Goal: Task Accomplishment & Management: Manage account settings

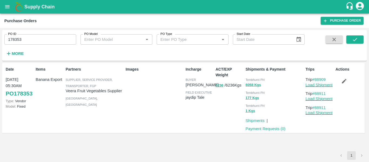
click at [24, 38] on input "178353" at bounding box center [40, 39] width 72 height 10
paste input "text"
type input "178346"
click at [354, 39] on icon "submit" at bounding box center [355, 39] width 6 height 6
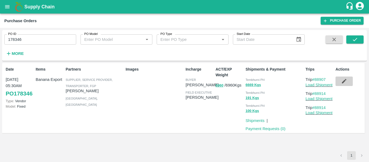
click at [345, 80] on icon "button" at bounding box center [344, 81] width 5 height 5
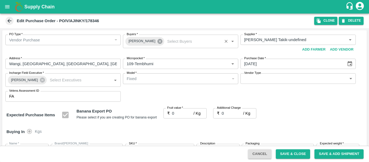
click at [157, 43] on icon at bounding box center [159, 41] width 5 height 5
click at [133, 39] on input "Buyers   *" at bounding box center [176, 39] width 103 height 7
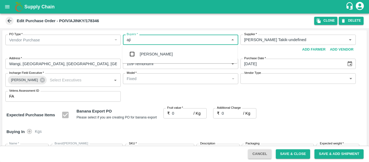
type input "ajit"
click at [142, 53] on div "Ajit Otari" at bounding box center [156, 54] width 33 height 6
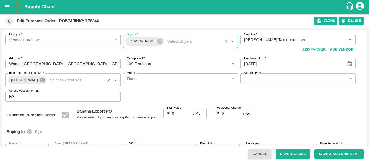
click at [39, 80] on icon at bounding box center [42, 80] width 6 height 6
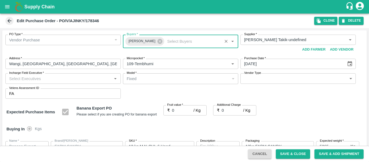
click at [30, 80] on input "Incharge Field Executive   *" at bounding box center [58, 78] width 103 height 7
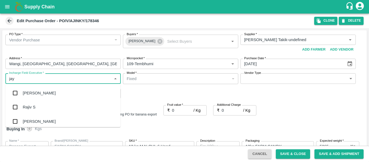
type input "jayd"
click at [33, 93] on div "jaydip Tale" at bounding box center [32, 93] width 19 height 6
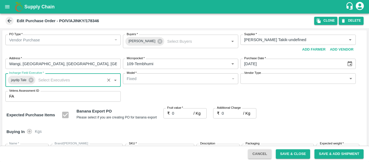
click at [180, 113] on input "0" at bounding box center [183, 113] width 22 height 10
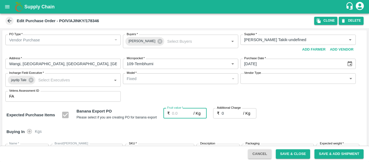
type input "2"
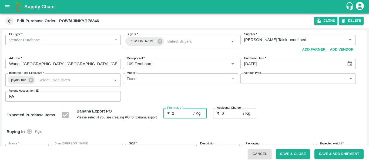
type input "2"
type input "24"
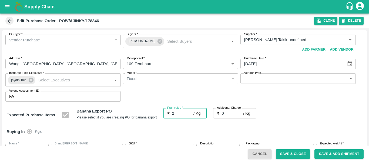
type input "24"
click at [230, 115] on input "0" at bounding box center [233, 113] width 22 height 10
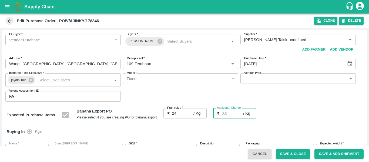
type input "2"
type input "26"
type input "2.7"
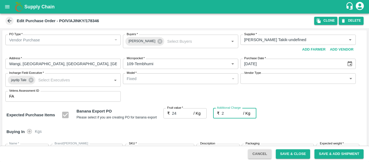
type input "26.7"
type input "2.75"
type input "26.75"
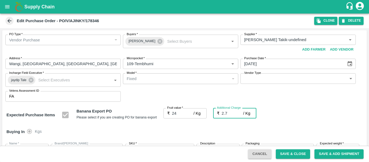
type input "26.75"
type input "2.75"
click at [294, 120] on div "Expected Purchase Items Banana Export PO Please select if you are creating PO f…" at bounding box center [184, 115] width 356 height 14
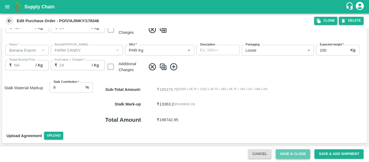
click at [279, 149] on button "Save & Close" at bounding box center [293, 153] width 35 height 9
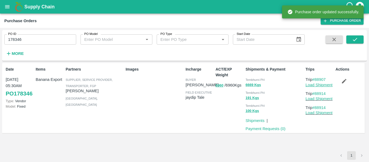
click at [315, 85] on link "Load Shipment" at bounding box center [318, 85] width 27 height 4
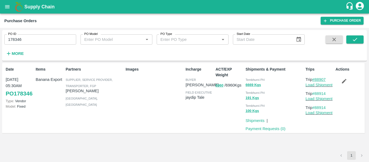
drag, startPoint x: 329, startPoint y: 78, endPoint x: 316, endPoint y: 79, distance: 13.2
click at [316, 79] on p "Trip #88907" at bounding box center [319, 79] width 28 height 6
copy link "88907"
click at [32, 34] on div "PO ID 178346 PO ID" at bounding box center [38, 37] width 76 height 15
click at [33, 38] on input "178346" at bounding box center [40, 39] width 72 height 10
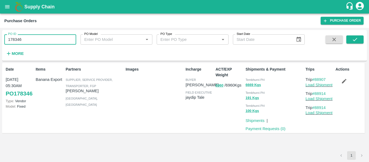
click at [33, 38] on input "178346" at bounding box center [40, 39] width 72 height 10
paste input "text"
type input "178355"
click at [354, 38] on icon "submit" at bounding box center [355, 39] width 6 height 6
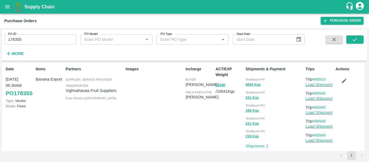
scroll to position [1, 0]
click at [320, 80] on link "#88910" at bounding box center [319, 79] width 14 height 4
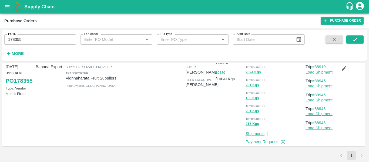
click at [256, 134] on link "Shipments" at bounding box center [255, 133] width 19 height 4
click at [254, 134] on link "Shipments" at bounding box center [255, 133] width 19 height 4
drag, startPoint x: 327, startPoint y: 108, endPoint x: 314, endPoint y: 108, distance: 13.0
click at [314, 108] on p "Trip #88948" at bounding box center [319, 109] width 28 height 6
copy link "88948"
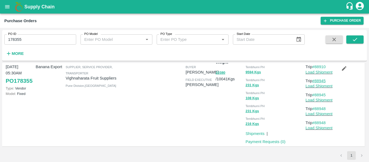
drag, startPoint x: 329, startPoint y: 77, endPoint x: 315, endPoint y: 80, distance: 13.8
click at [315, 80] on div "Trips Trip #88910 Load Shipment Trip #88945 Load Shipment Trip #88945 Load Ship…" at bounding box center [318, 98] width 30 height 93
copy link "88945"
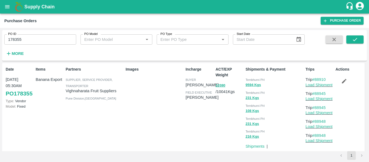
scroll to position [0, 0]
click at [343, 80] on icon "button" at bounding box center [344, 81] width 6 height 6
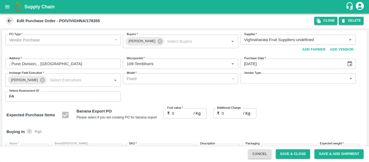
type input "Vighnaharata Fruit Suppliers-undefined"
type input "109-Tembhurni"
type input "Banana Export"
type input "FARM EXPRESS"
type input "13 kg M N-CHL 4 Hand"
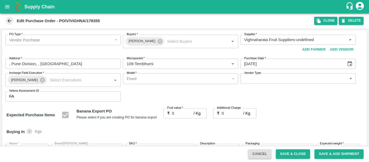
type input "NA"
type input "Banana Export"
type input "FARM EXPRESS"
type input "13 kg M N-CHL 5 Hand"
type input "NA"
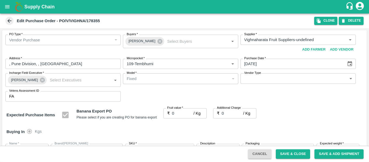
type input "Banana Export"
type input "FARM EXPRESS"
type input "13 kg M N-CHL 6 Hand"
type input "NA"
type input "Banana Export"
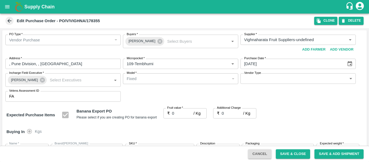
type input "FARM EXPRESS"
type input "13 kg M N-CHL 8 Hand"
type input "NA"
type input "Banana Export"
type input "FARM EXPRESS"
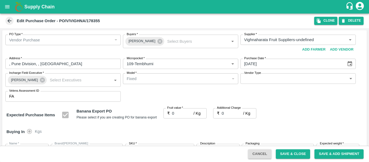
type input "13 kg M N-CHL CL"
type input "NA"
type input "Banana Export"
type input "FARM EXPRESS"
type input "C Class"
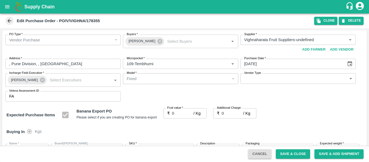
type input "NA"
type input "Banana Export"
type input "FARM EXPRESS"
type input "PHR Kg"
type input "NA"
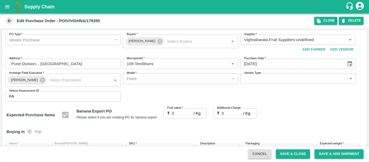
type input "Banana Export"
type input "FARM EXPRESS"
type input "PHR Kg"
type input "NA"
click at [157, 41] on icon at bounding box center [159, 41] width 5 height 5
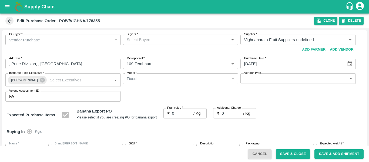
click at [145, 38] on input "Buyers   *" at bounding box center [176, 39] width 103 height 7
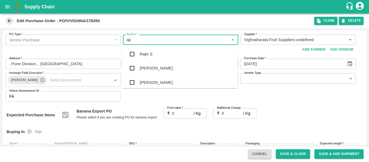
type input "ajit"
click at [145, 52] on div "Ajit Otari" at bounding box center [156, 54] width 33 height 6
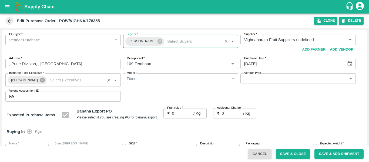
click at [40, 82] on icon at bounding box center [42, 80] width 5 height 5
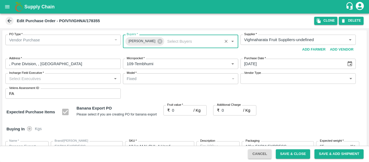
click at [25, 79] on input "Incharge Field Executive   *" at bounding box center [58, 78] width 103 height 7
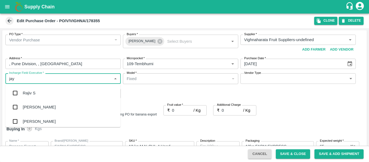
type input "jayd"
click at [28, 91] on div "jaydip Tale" at bounding box center [32, 93] width 19 height 6
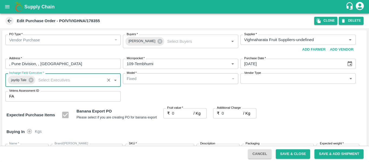
click at [178, 114] on input "0" at bounding box center [183, 113] width 22 height 10
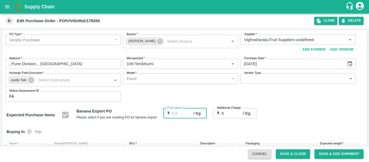
type input "2"
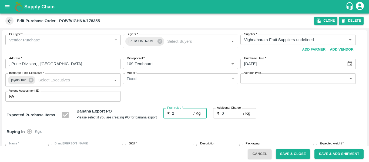
type input "2"
type input "24"
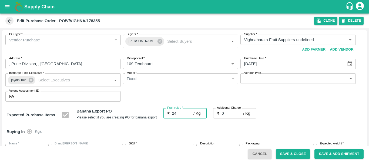
type input "24"
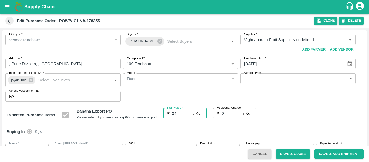
type input "24"
click at [228, 116] on input "0" at bounding box center [233, 113] width 22 height 10
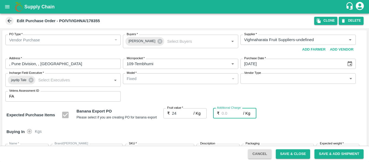
type input "2"
type input "26"
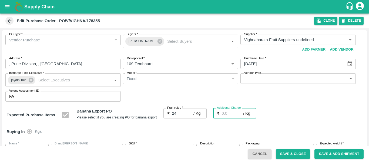
type input "26"
type input "2.7"
type input "26.7"
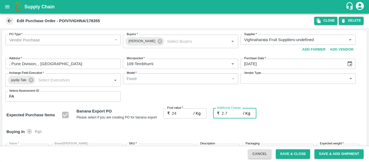
type input "26.7"
type input "2.75"
type input "26.75"
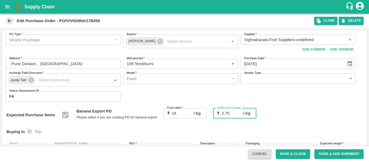
type input "26.75"
type input "2.75"
click at [307, 120] on div "Expected Purchase Items Banana Export PO Please select if you are creating PO f…" at bounding box center [184, 115] width 356 height 14
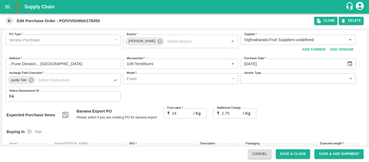
scroll to position [359, 0]
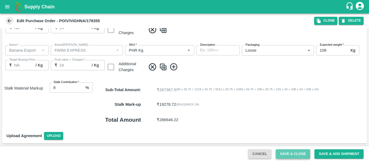
click at [299, 152] on button "Save & Close" at bounding box center [293, 153] width 35 height 9
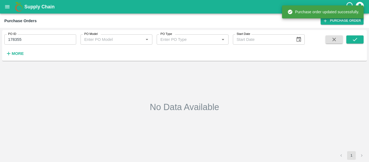
type input "178355"
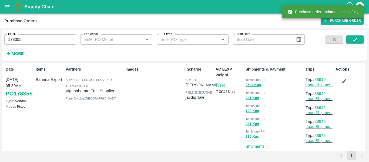
click at [313, 86] on link "Load Shipment" at bounding box center [318, 85] width 27 height 4
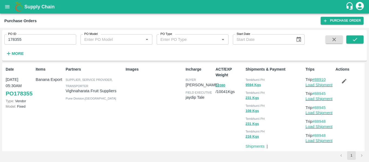
drag, startPoint x: 331, startPoint y: 79, endPoint x: 314, endPoint y: 80, distance: 16.5
click at [314, 80] on p "Trip #88910" at bounding box center [319, 79] width 28 height 6
copy link "88910"
drag, startPoint x: 331, startPoint y: 91, endPoint x: 315, endPoint y: 94, distance: 16.7
click at [315, 94] on p "Trip #88945" at bounding box center [319, 93] width 28 height 6
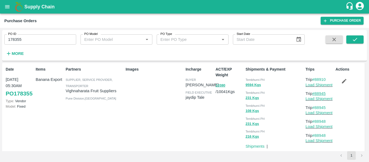
copy link "88945"
drag, startPoint x: 328, startPoint y: 120, endPoint x: 315, endPoint y: 121, distance: 12.7
click at [315, 121] on p "Trip #88948" at bounding box center [319, 121] width 28 height 6
copy link "88948"
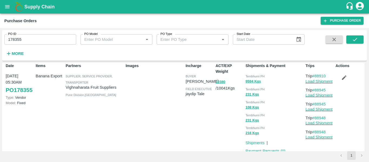
scroll to position [4, 0]
drag, startPoint x: 330, startPoint y: 88, endPoint x: 315, endPoint y: 89, distance: 14.3
click at [315, 89] on p "Trip #88945" at bounding box center [319, 90] width 28 height 6
copy link "88945"
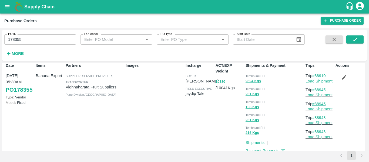
drag, startPoint x: 327, startPoint y: 104, endPoint x: 315, endPoint y: 104, distance: 11.3
click at [315, 104] on p "Trip #88945" at bounding box center [319, 104] width 28 height 6
drag, startPoint x: 327, startPoint y: 115, endPoint x: 316, endPoint y: 117, distance: 11.8
click at [316, 117] on p "Trip #88948" at bounding box center [319, 118] width 28 height 6
copy link "88948"
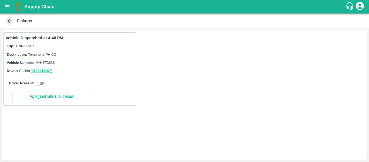
click at [42, 81] on input "checkbox" at bounding box center [38, 83] width 19 height 6
checkbox input "true"
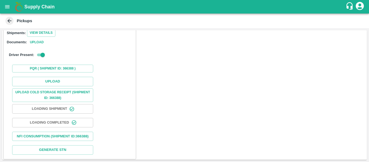
scroll to position [79, 0]
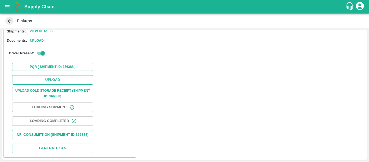
click at [60, 76] on button "Upload" at bounding box center [52, 79] width 81 height 9
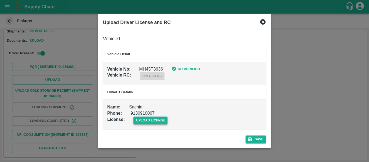
click at [147, 122] on span "upload license" at bounding box center [150, 120] width 34 height 8
click at [0, 0] on input "upload license" at bounding box center [0, 0] width 0 height 0
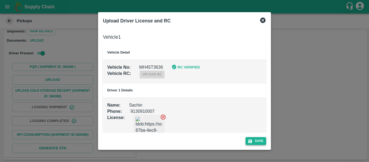
click at [255, 142] on button "Save" at bounding box center [256, 141] width 21 height 8
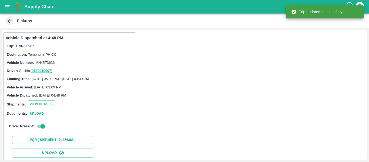
scroll to position [93, 0]
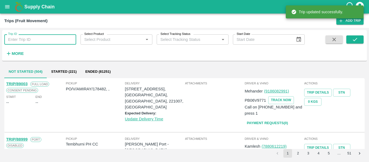
click at [35, 39] on input "Trip ID" at bounding box center [40, 39] width 72 height 10
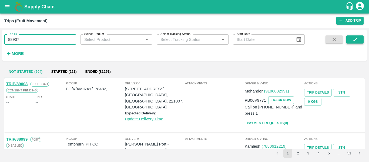
type input "88907"
click at [352, 42] on icon "submit" at bounding box center [355, 39] width 6 height 6
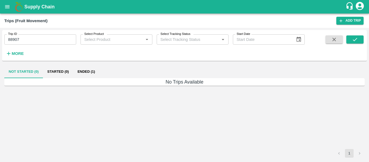
click at [89, 70] on button "Ended (1)" at bounding box center [86, 71] width 26 height 13
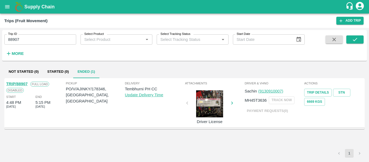
click at [14, 81] on div "TRIP/88907" at bounding box center [16, 84] width 21 height 6
click at [16, 82] on link "TRIP/88907" at bounding box center [16, 84] width 21 height 4
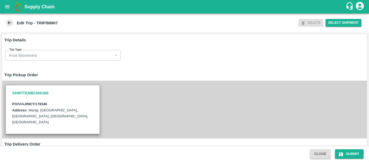
click at [152, 105] on div "SHIP/TEMB/366388 PO/V/AJINKY/178346 Address: Wangi, Karmala, Solapur, Maharasht…" at bounding box center [184, 109] width 365 height 58
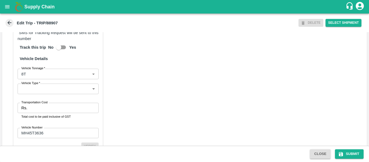
scroll to position [415, 0]
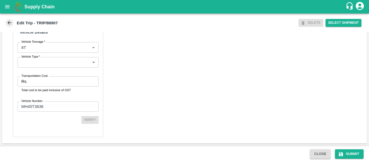
click at [55, 77] on input "Transportation Cost" at bounding box center [63, 81] width 69 height 10
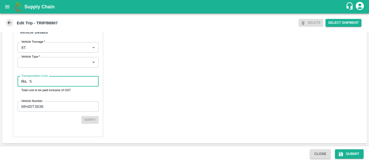
scroll to position [414, 0]
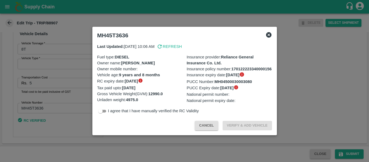
click at [56, 85] on div at bounding box center [184, 81] width 369 height 162
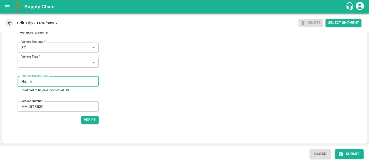
click at [53, 85] on input "5" at bounding box center [63, 81] width 69 height 10
type input "5000"
click at [341, 155] on icon "submit" at bounding box center [340, 153] width 5 height 5
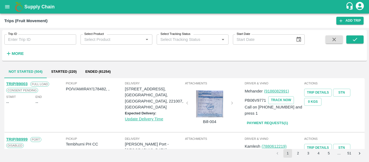
click at [29, 44] on input "Trip ID" at bounding box center [40, 39] width 72 height 10
paste input "88948"
click at [354, 38] on icon "submit" at bounding box center [355, 39] width 6 height 6
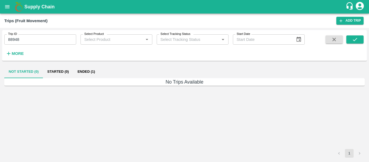
click at [93, 77] on button "Ended (1)" at bounding box center [86, 71] width 26 height 13
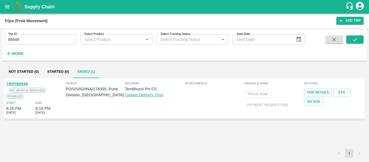
click at [16, 83] on link "TRIP/88948" at bounding box center [16, 84] width 21 height 4
click at [24, 84] on link "TRIP/88948" at bounding box center [16, 84] width 21 height 4
click at [21, 36] on input "88948" at bounding box center [40, 39] width 72 height 10
paste input "text"
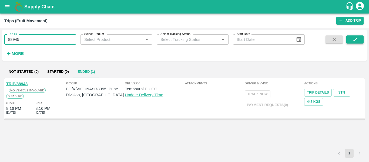
click at [353, 40] on icon "submit" at bounding box center [355, 39] width 6 height 6
click at [12, 85] on link "TRIP/88945" at bounding box center [16, 84] width 21 height 4
click at [8, 38] on input "88945" at bounding box center [40, 39] width 72 height 10
paste input "text"
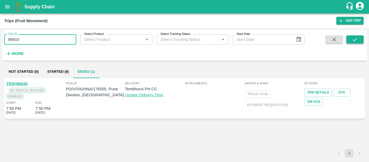
type input "88910"
click at [360, 36] on button "submit" at bounding box center [354, 39] width 17 height 8
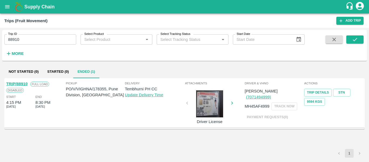
click at [19, 85] on link "TRIP/88910" at bounding box center [16, 84] width 21 height 4
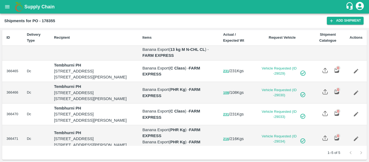
scroll to position [57, 0]
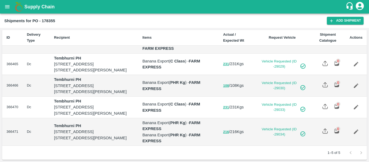
click at [355, 66] on icon "Edit" at bounding box center [356, 64] width 5 height 5
click at [356, 89] on icon "Edit" at bounding box center [356, 86] width 6 height 6
click at [358, 106] on link "Edit" at bounding box center [356, 107] width 12 height 12
click at [357, 131] on icon "Edit" at bounding box center [356, 132] width 6 height 6
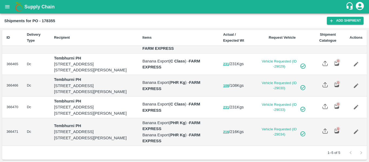
scroll to position [0, 0]
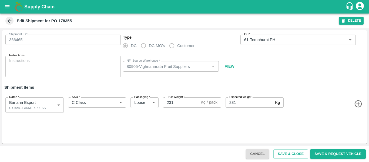
click at [349, 21] on button "DELETE" at bounding box center [351, 21] width 25 height 8
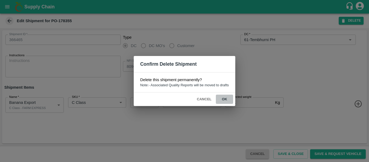
click at [225, 97] on button "ok" at bounding box center [224, 99] width 17 height 9
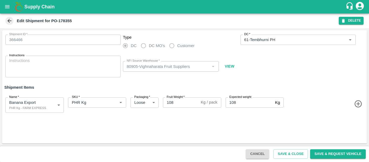
click at [345, 23] on button "DELETE" at bounding box center [351, 21] width 25 height 8
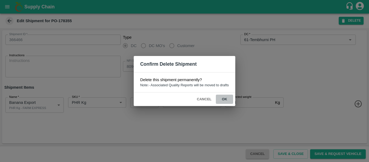
click at [223, 98] on button "ok" at bounding box center [224, 99] width 17 height 9
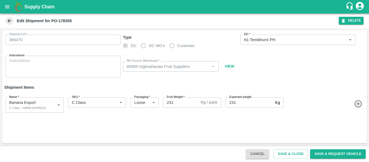
click at [342, 19] on icon "button" at bounding box center [343, 21] width 3 height 4
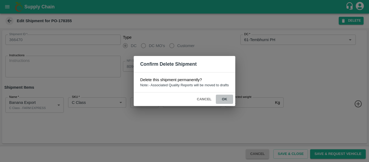
click at [223, 97] on button "ok" at bounding box center [224, 99] width 17 height 9
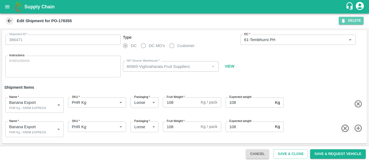
click at [345, 22] on icon "button" at bounding box center [343, 20] width 5 height 5
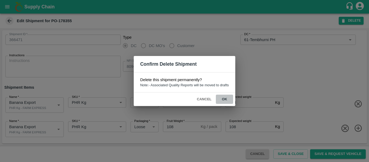
click at [226, 95] on button "ok" at bounding box center [224, 99] width 17 height 9
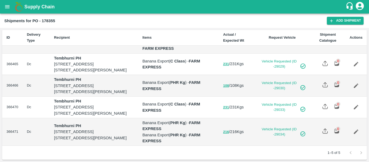
scroll to position [63, 0]
click at [355, 64] on link "Edit" at bounding box center [356, 64] width 12 height 12
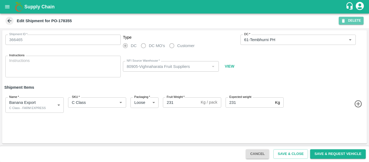
click at [345, 25] on button "DELETE" at bounding box center [351, 21] width 25 height 8
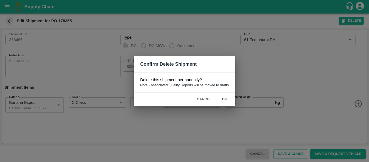
click at [227, 102] on button "ok" at bounding box center [224, 99] width 17 height 9
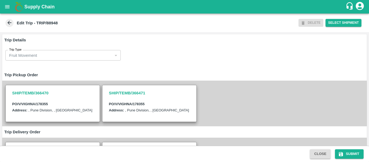
click at [306, 23] on div "DELETE Select Shipment" at bounding box center [330, 23] width 65 height 12
click at [321, 153] on button "Close" at bounding box center [320, 153] width 21 height 9
click at [8, 19] on span at bounding box center [9, 23] width 8 height 8
click at [308, 25] on div "DELETE Select Shipment" at bounding box center [330, 23] width 65 height 12
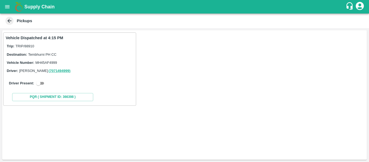
click at [43, 85] on input "checkbox" at bounding box center [38, 83] width 19 height 6
checkbox input "true"
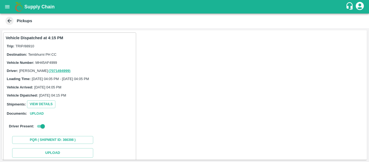
scroll to position [78, 0]
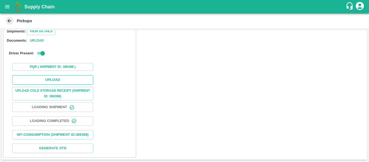
click at [54, 76] on button "Upload" at bounding box center [52, 79] width 81 height 9
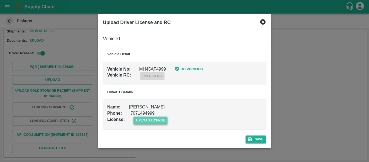
click at [156, 117] on span "upload license" at bounding box center [150, 120] width 34 height 8
click at [0, 0] on input "upload license" at bounding box center [0, 0] width 0 height 0
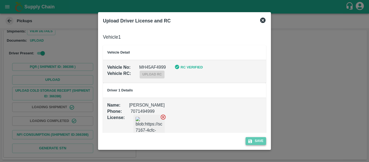
click at [257, 144] on button "Save" at bounding box center [256, 141] width 21 height 8
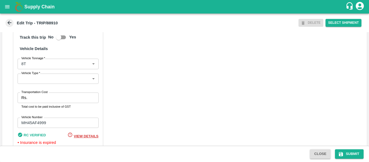
scroll to position [421, 0]
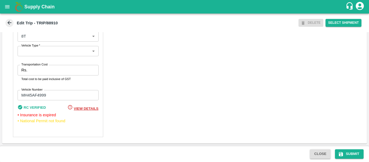
click at [36, 71] on input "Transportation Cost" at bounding box center [63, 70] width 69 height 10
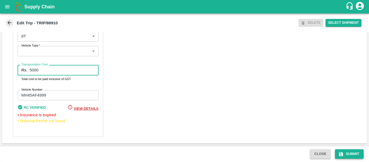
type input "5000"
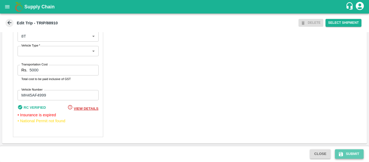
click at [344, 152] on button "Submit" at bounding box center [349, 153] width 29 height 9
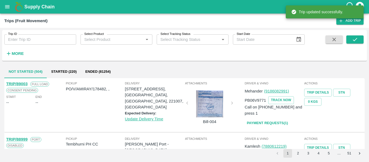
click at [28, 39] on input "Trip ID" at bounding box center [40, 39] width 72 height 10
paste input "88945"
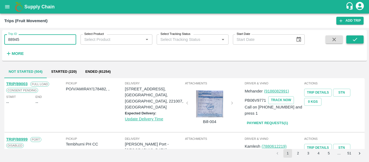
type input "88945"
click at [353, 42] on icon "submit" at bounding box center [355, 39] width 6 height 6
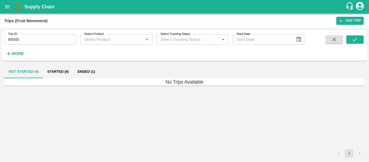
click at [83, 73] on button "Ended (1)" at bounding box center [86, 71] width 26 height 13
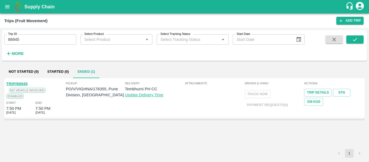
click at [19, 82] on link "TRIP/88945" at bounding box center [16, 84] width 21 height 4
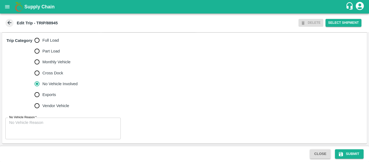
scroll to position [168, 0]
click at [34, 37] on input "Full Load" at bounding box center [37, 40] width 11 height 11
radio input "true"
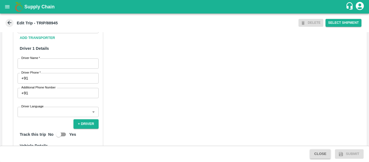
scroll to position [271, 0]
click at [52, 31] on input "Partner   *" at bounding box center [53, 27] width 69 height 7
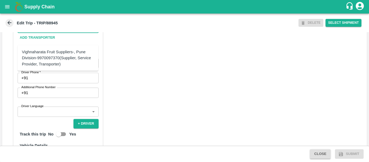
click at [52, 55] on div "Vighnaharata Fruit Suppliers-, Pune Division-9970097370(Supplier, Service Provi…" at bounding box center [58, 58] width 72 height 18
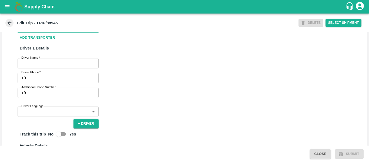
type input "Vighnaharata Fruit Suppliers-, Pune Division-9970097370(Supplier, Service Provi…"
click at [54, 68] on input "Driver Name   *" at bounding box center [58, 63] width 81 height 10
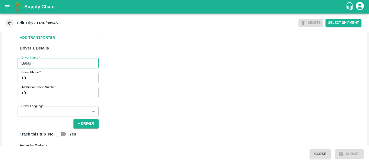
type input "Balaji"
click at [53, 83] on input "Driver Phone   *" at bounding box center [64, 78] width 68 height 10
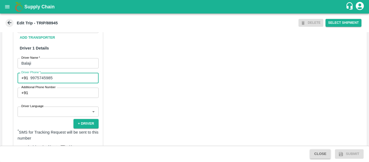
type input "9975745985"
click at [127, 96] on div "Partner Details Partner   * Partner Add Transporter Driver 1 Details Driver Nam…" at bounding box center [184, 133] width 365 height 271
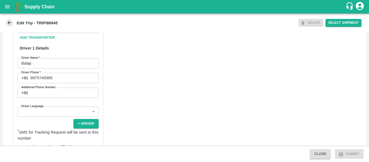
scroll to position [409, 0]
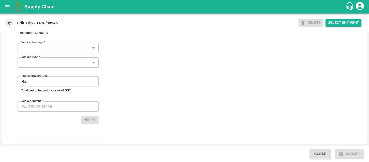
click at [43, 80] on input "Transportation Cost" at bounding box center [63, 81] width 69 height 10
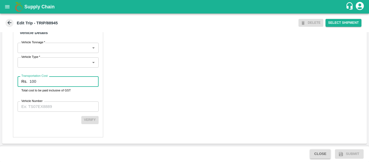
type input "100"
click at [49, 113] on div "Partner Details Partner   * Partner Add Transporter Driver 1 Details Driver Nam…" at bounding box center [58, 8] width 90 height 258
click at [47, 112] on div "Partner Details Partner   * Partner Add Transporter Driver 1 Details Driver Nam…" at bounding box center [58, 8] width 90 height 258
click at [40, 109] on input "Vehicle Number" at bounding box center [58, 106] width 81 height 10
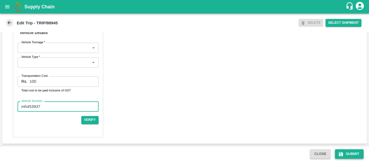
type input "mh453937"
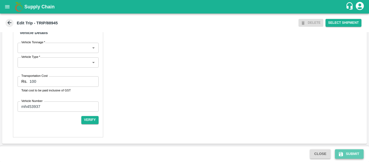
click at [346, 157] on button "Submit" at bounding box center [349, 153] width 29 height 9
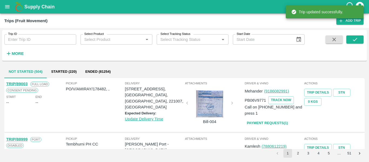
click at [23, 44] on input "Trip ID" at bounding box center [40, 39] width 72 height 10
paste input "88945"
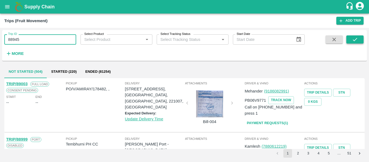
type input "88945"
click at [352, 38] on icon "submit" at bounding box center [355, 39] width 6 height 6
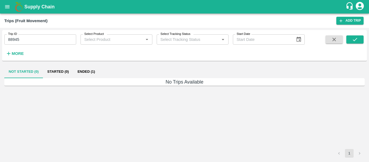
click at [88, 70] on button "Ended (1)" at bounding box center [86, 71] width 26 height 13
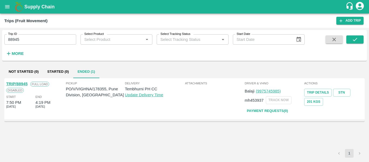
click at [25, 83] on link "TRIP/88945" at bounding box center [16, 84] width 21 height 4
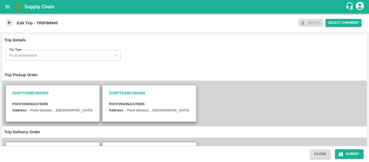
scroll to position [148, 0]
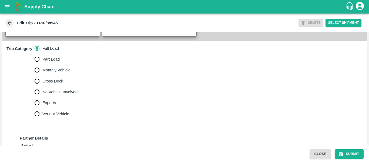
click at [51, 95] on span "No Vehicle Involved" at bounding box center [59, 92] width 35 height 6
click at [42, 97] on input "No Vehicle Involved" at bounding box center [37, 91] width 11 height 11
radio input "true"
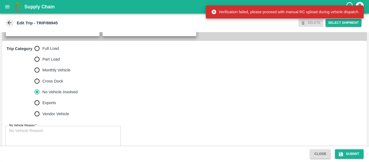
scroll to position [168, 0]
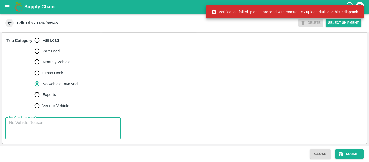
click at [53, 120] on textarea "No Vehicle Reason   *" at bounding box center [63, 128] width 108 height 17
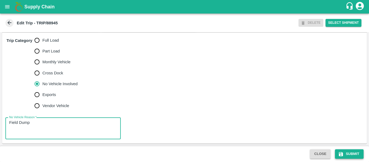
type textarea "Field Dump"
click at [344, 154] on button "Submit" at bounding box center [349, 153] width 29 height 9
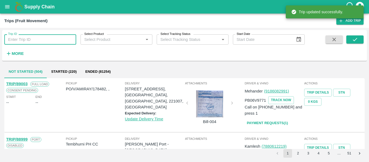
click at [40, 43] on input "Trip ID" at bounding box center [40, 39] width 72 height 10
paste input "88948"
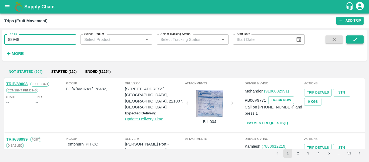
type input "88948"
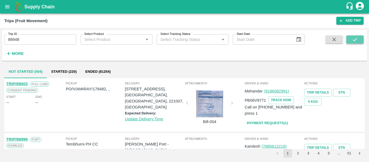
click at [355, 42] on icon "submit" at bounding box center [355, 39] width 6 height 6
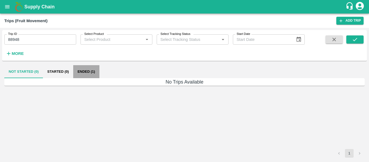
click at [92, 74] on button "Ended (1)" at bounding box center [86, 71] width 26 height 13
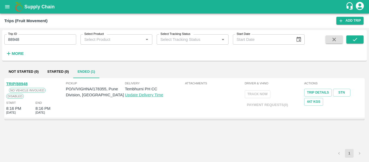
click at [25, 82] on link "TRIP/88948" at bounding box center [16, 84] width 21 height 4
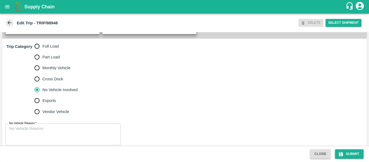
scroll to position [151, 0]
click at [45, 49] on span "Full Load" at bounding box center [50, 46] width 16 height 6
click at [42, 51] on input "Full Load" at bounding box center [37, 46] width 11 height 11
radio input "true"
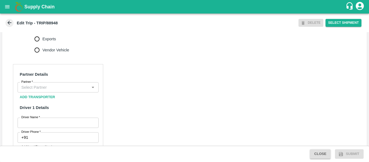
scroll to position [212, 0]
click at [56, 90] on input "Partner   *" at bounding box center [53, 86] width 69 height 7
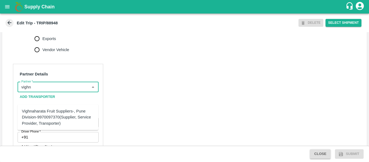
click at [49, 119] on div "Vighnaharata Fruit Suppliers-, Pune Division-9970097370(Supplier, Service Provi…" at bounding box center [58, 117] width 72 height 18
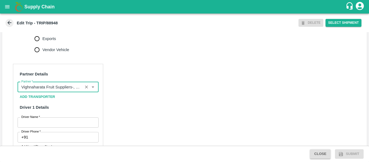
type input "Vighnaharata Fruit Suppliers-, Pune Division-9970097370(Supplier, Service Provi…"
click at [67, 127] on input "Driver Name   *" at bounding box center [58, 122] width 81 height 10
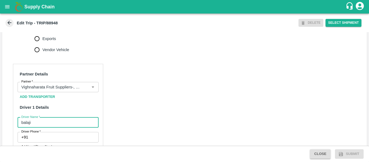
type input "balaji"
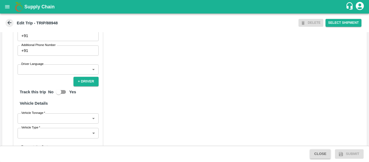
scroll to position [314, 0]
click at [46, 41] on input "Driver Phone   *" at bounding box center [64, 35] width 68 height 10
type input "0"
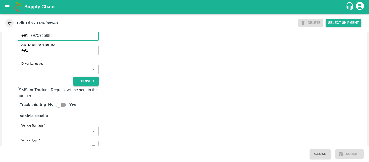
type input "9975745985"
click at [174, 128] on div "Partner Details Partner   * Partner Add Transporter Driver 1 Details Driver Nam…" at bounding box center [184, 91] width 365 height 271
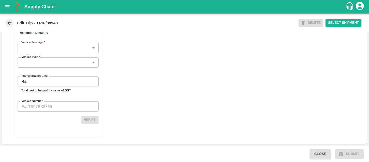
scroll to position [402, 0]
click at [34, 56] on body "Supply Chain Edit Trip - TRIP/88948 DELETE Select Shipment Trip Details Trip Ty…" at bounding box center [184, 81] width 369 height 162
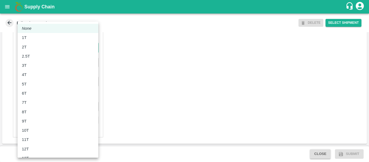
click at [169, 97] on div at bounding box center [184, 81] width 369 height 162
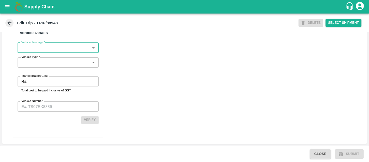
click at [29, 86] on input "Transportation Cost" at bounding box center [63, 81] width 69 height 10
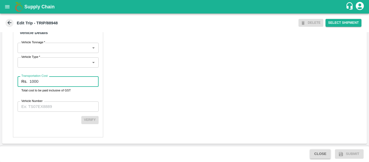
type input "1000"
click at [39, 112] on input "Vehicle Number" at bounding box center [58, 106] width 81 height 10
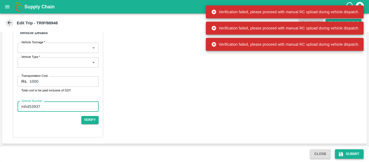
type input "mh453937"
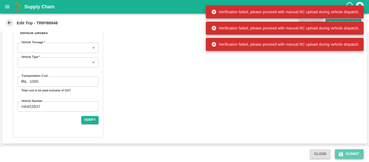
click at [335, 153] on button "Submit" at bounding box center [349, 153] width 29 height 9
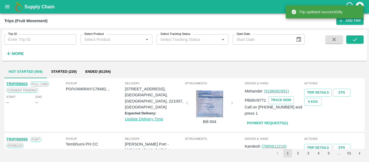
click at [26, 39] on input "Trip ID" at bounding box center [40, 39] width 72 height 10
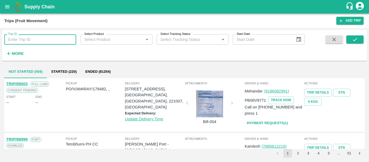
paste input "88945"
type input "88945"
click at [350, 41] on button "submit" at bounding box center [354, 39] width 17 height 8
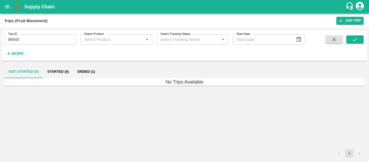
click at [89, 73] on button "Ended (1)" at bounding box center [86, 71] width 26 height 13
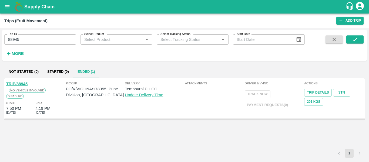
click at [22, 81] on div "TRIP/88945" at bounding box center [16, 84] width 21 height 6
click at [22, 82] on link "TRIP/88945" at bounding box center [16, 84] width 21 height 4
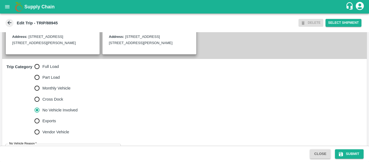
scroll to position [168, 0]
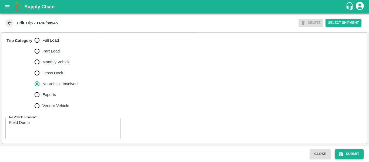
click at [351, 153] on button "Submit" at bounding box center [349, 153] width 29 height 9
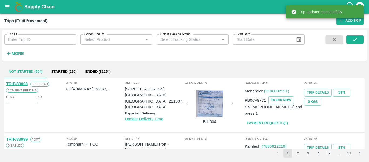
click at [44, 38] on input "Trip ID" at bounding box center [40, 39] width 72 height 10
paste input "88945"
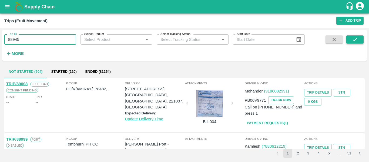
click at [350, 39] on button "submit" at bounding box center [354, 39] width 17 height 8
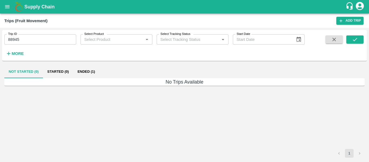
click at [81, 70] on button "Ended (1)" at bounding box center [86, 71] width 26 height 13
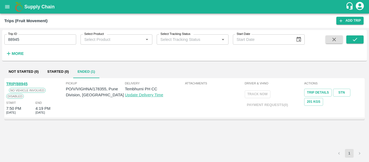
click at [31, 42] on input "88945" at bounding box center [40, 39] width 72 height 10
paste input "text"
type input "88948"
click at [356, 37] on icon "submit" at bounding box center [355, 39] width 6 height 6
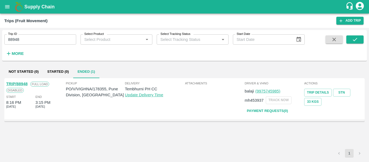
click at [19, 82] on link "TRIP/88948" at bounding box center [16, 84] width 21 height 4
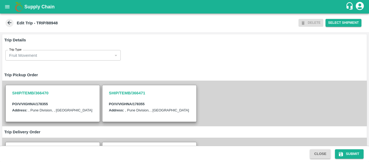
scroll to position [149, 0]
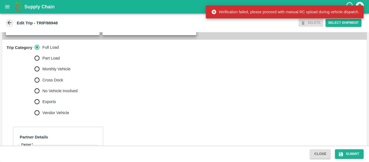
click at [58, 94] on span "No Vehicle Involved" at bounding box center [59, 91] width 35 height 6
click at [42, 96] on input "No Vehicle Involved" at bounding box center [37, 90] width 11 height 11
radio input "true"
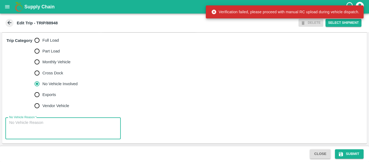
click at [65, 131] on textarea "No Vehicle Reason   *" at bounding box center [63, 128] width 108 height 17
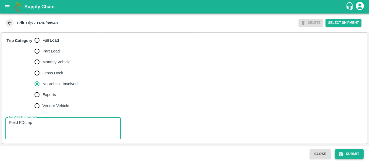
type textarea "Field FDump"
click at [343, 150] on button "Submit" at bounding box center [349, 153] width 29 height 9
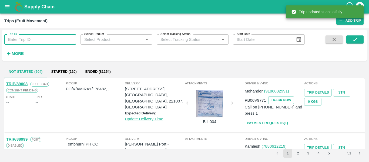
click at [45, 42] on input "Trip ID" at bounding box center [40, 39] width 72 height 10
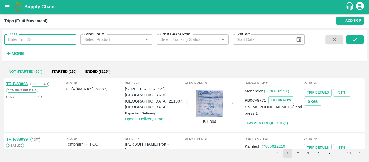
paste input "88912"
type input "88912"
click at [361, 39] on button "submit" at bounding box center [354, 39] width 17 height 8
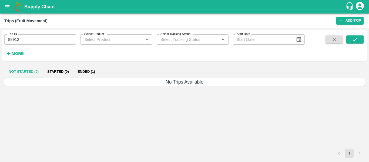
click at [82, 70] on button "Ended (1)" at bounding box center [86, 71] width 26 height 13
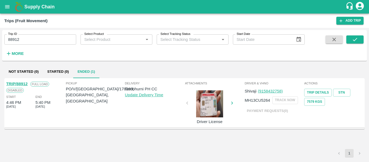
click at [19, 83] on link "TRIP/88912" at bounding box center [16, 84] width 21 height 4
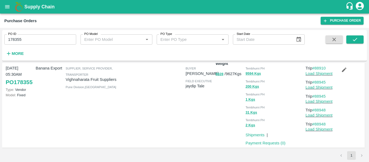
scroll to position [11, 0]
click at [19, 41] on input "178355" at bounding box center [40, 39] width 72 height 10
paste input "text"
type input "178360"
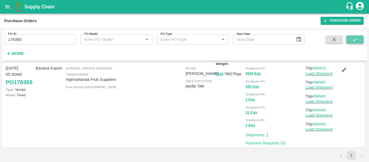
click at [353, 36] on button "submit" at bounding box center [354, 39] width 17 height 8
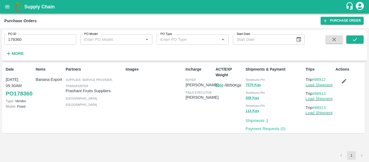
click at [340, 81] on button "button" at bounding box center [343, 80] width 17 height 9
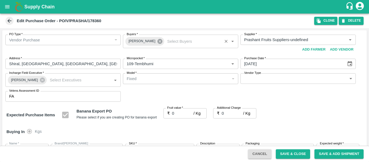
click at [157, 43] on icon at bounding box center [159, 41] width 5 height 5
click at [139, 42] on input "Buyers   *" at bounding box center [176, 39] width 103 height 7
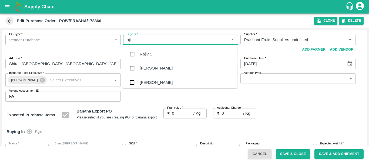
type input "ajit"
click at [140, 52] on div "[PERSON_NAME]" at bounding box center [156, 54] width 33 height 6
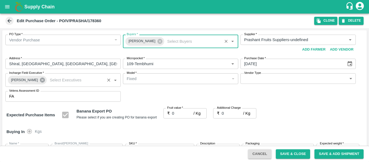
click at [39, 81] on icon at bounding box center [42, 80] width 6 height 6
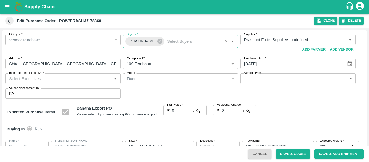
click at [30, 81] on input "Incharge Field Executive   *" at bounding box center [58, 78] width 103 height 7
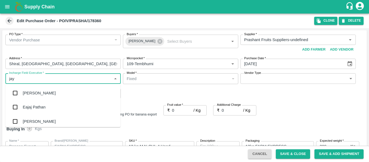
type input "jayd"
click at [31, 88] on div "jaydip Tale" at bounding box center [62, 93] width 115 height 14
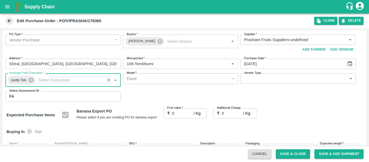
click at [175, 119] on div "Fruit value   * ₹ 0 / Kg Fruit value" at bounding box center [184, 115] width 43 height 14
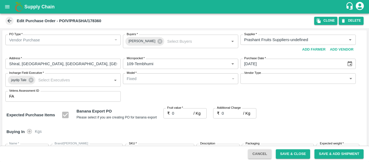
click at [175, 119] on div "Fruit value   * ₹ 0 / Kg Fruit value" at bounding box center [184, 115] width 43 height 14
click at [176, 115] on input "0" at bounding box center [183, 113] width 22 height 10
type input "2"
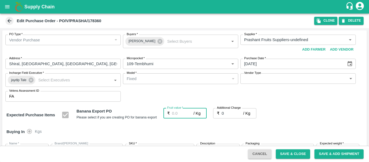
type input "2"
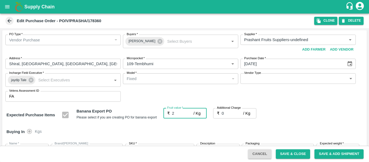
type input "20"
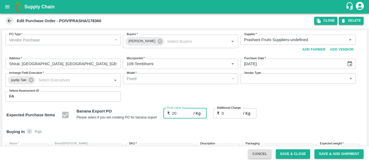
type input "20"
click at [230, 115] on input "0" at bounding box center [233, 113] width 22 height 10
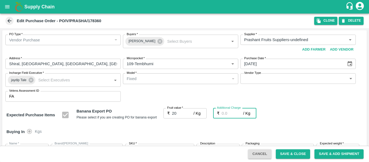
type input "2"
type input "22"
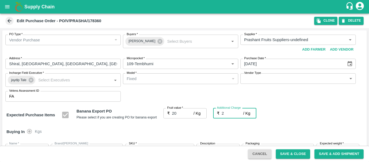
type input "22"
type input "2.7"
type input "22.7"
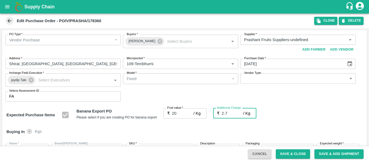
type input "22.7"
type input "2.75"
type input "22.75"
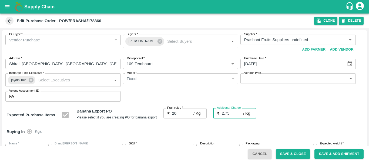
type input "22.75"
type input "2.75"
click at [294, 116] on div "Expected Purchase Items Banana Export PO Please select if you are creating PO f…" at bounding box center [184, 115] width 356 height 14
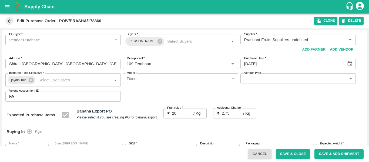
scroll to position [322, 0]
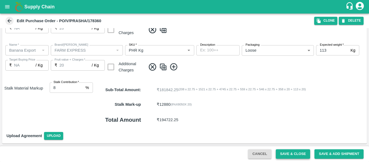
click at [287, 152] on button "Save & Close" at bounding box center [293, 153] width 35 height 9
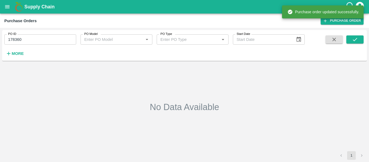
type input "178360"
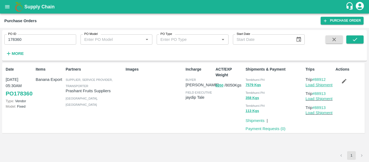
click at [320, 85] on link "Load Shipment" at bounding box center [318, 85] width 27 height 4
drag, startPoint x: 332, startPoint y: 79, endPoint x: 316, endPoint y: 80, distance: 15.7
click at [316, 80] on p "Trip #88912" at bounding box center [319, 79] width 28 height 6
copy link "88912"
drag, startPoint x: 332, startPoint y: 95, endPoint x: 316, endPoint y: 94, distance: 15.7
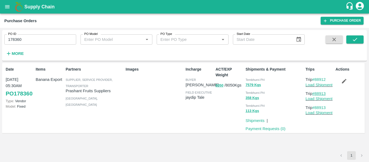
click at [316, 94] on p "Trip #88913" at bounding box center [319, 93] width 28 height 6
copy link "88913"
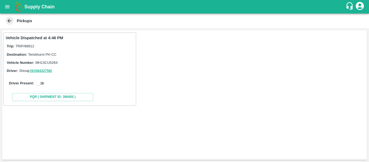
click at [44, 82] on input "checkbox" at bounding box center [38, 83] width 19 height 6
checkbox input "true"
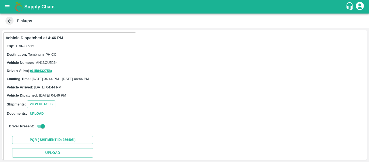
scroll to position [68, 0]
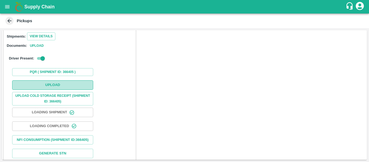
click at [68, 81] on button "Upload" at bounding box center [52, 84] width 81 height 9
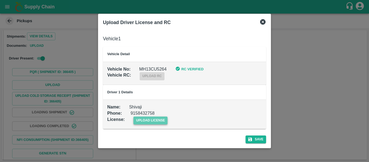
click at [148, 120] on span "upload license" at bounding box center [150, 120] width 34 height 8
click at [0, 0] on input "upload license" at bounding box center [0, 0] width 0 height 0
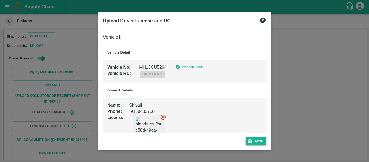
click at [248, 139] on icon "submit" at bounding box center [250, 141] width 5 height 5
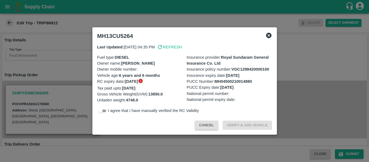
click at [72, 91] on div at bounding box center [184, 81] width 369 height 162
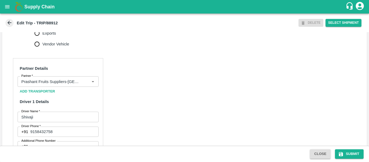
scroll to position [415, 0]
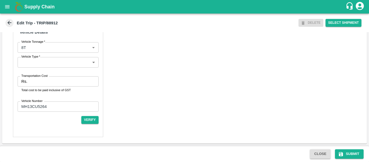
click at [49, 80] on input "Transportation Cost" at bounding box center [63, 81] width 69 height 10
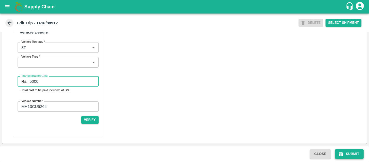
type input "5000"
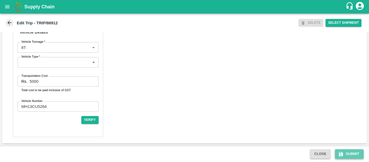
click at [345, 150] on button "Submit" at bounding box center [349, 153] width 29 height 9
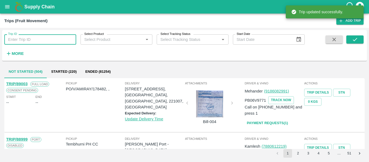
click at [44, 43] on input "Trip ID" at bounding box center [40, 39] width 72 height 10
paste input "88913"
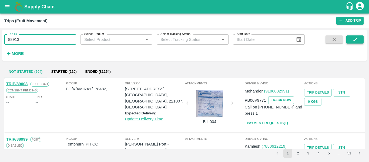
type input "88913"
click at [358, 37] on button "submit" at bounding box center [354, 39] width 17 height 8
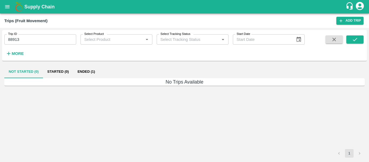
click at [91, 70] on button "Ended (1)" at bounding box center [86, 71] width 26 height 13
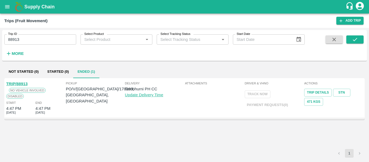
click at [22, 84] on link "TRIP/88913" at bounding box center [16, 84] width 21 height 4
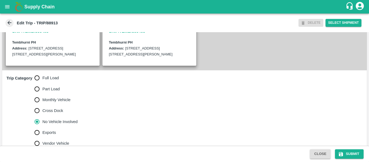
scroll to position [131, 0]
click at [49, 80] on span "Full Load" at bounding box center [50, 78] width 16 height 6
click at [42, 83] on input "Full Load" at bounding box center [37, 77] width 11 height 11
radio input "true"
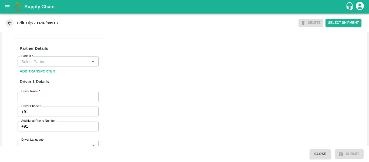
scroll to position [250, 0]
click at [56, 65] on input "Partner   *" at bounding box center [53, 61] width 69 height 7
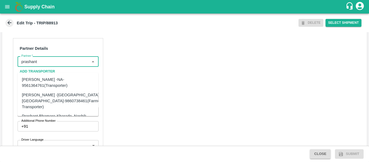
click at [49, 99] on div "[PERSON_NAME] -[GEOGRAPHIC_DATA] , [GEOGRAPHIC_DATA]-9860738461(Farmer, Transpo…" at bounding box center [62, 101] width 80 height 18
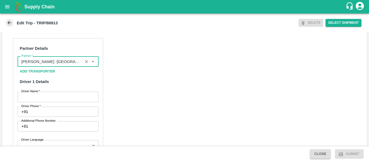
type input "[PERSON_NAME] -[GEOGRAPHIC_DATA] , [GEOGRAPHIC_DATA]-9860738461(Farmer, Transpo…"
click at [76, 102] on input "Driver Name   *" at bounding box center [58, 97] width 81 height 10
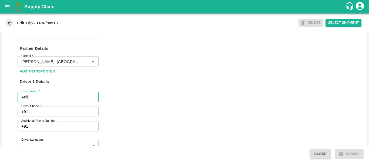
type input "Anil"
click at [78, 114] on input "Driver Phone   *" at bounding box center [64, 111] width 68 height 10
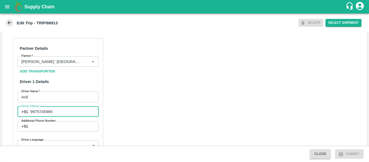
type input "9975745985"
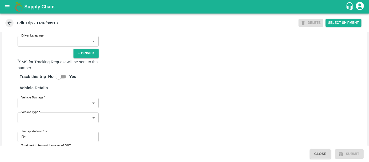
scroll to position [371, 0]
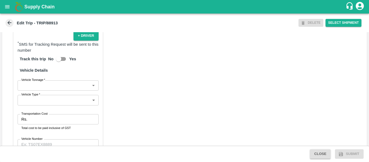
click at [42, 124] on input "Transportation Cost" at bounding box center [63, 119] width 69 height 10
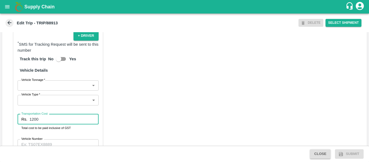
type input "1200"
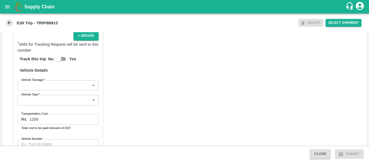
click at [114, 123] on div "Partner Details Partner   * Partner Add Transporter Driver 1 Details Driver Nam…" at bounding box center [184, 45] width 365 height 271
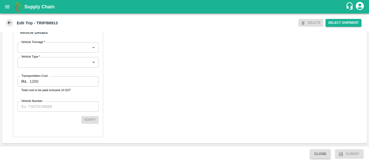
click at [33, 106] on input "Vehicle Number" at bounding box center [58, 106] width 81 height 10
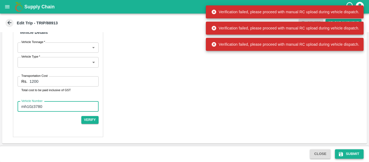
type input "mh10z3780"
click at [352, 152] on button "Submit" at bounding box center [349, 153] width 29 height 9
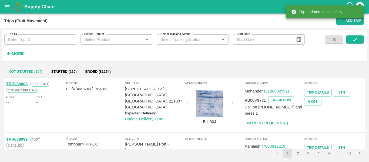
click at [18, 42] on input "Trip ID" at bounding box center [40, 39] width 72 height 10
paste input "88913"
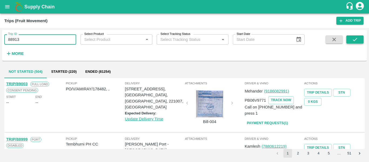
type input "88913"
click at [349, 41] on button "submit" at bounding box center [354, 39] width 17 height 8
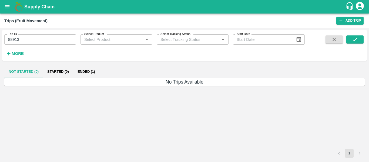
click at [82, 71] on button "Ended (1)" at bounding box center [86, 71] width 26 height 13
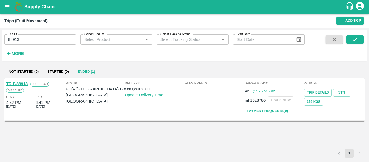
click at [15, 82] on link "TRIP/88913" at bounding box center [16, 84] width 21 height 4
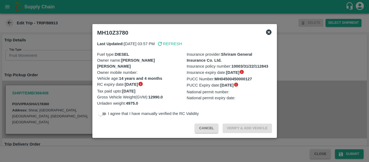
click at [57, 83] on div at bounding box center [184, 81] width 369 height 162
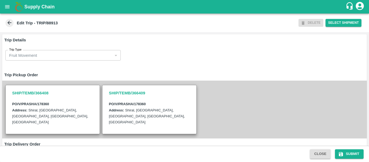
scroll to position [143, 0]
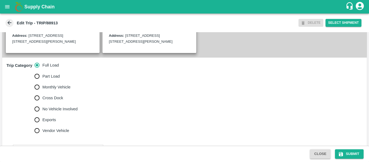
click at [56, 112] on span "No Vehicle Involved" at bounding box center [59, 109] width 35 height 6
click at [42, 112] on input "No Vehicle Involved" at bounding box center [37, 108] width 11 height 11
radio input "true"
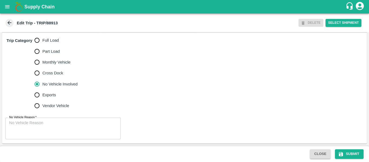
click at [57, 126] on textarea "No Vehicle Reason   *" at bounding box center [63, 128] width 108 height 17
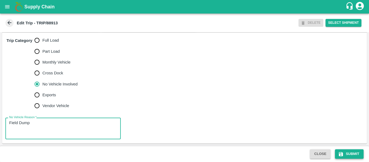
type textarea "Field Dump"
click at [342, 157] on button "Submit" at bounding box center [349, 153] width 29 height 9
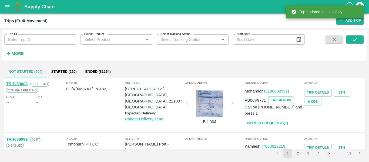
click at [33, 33] on div "Trip ID Trip ID" at bounding box center [38, 37] width 76 height 15
click at [33, 37] on input "Trip ID" at bounding box center [40, 39] width 72 height 10
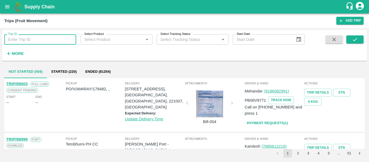
paste input "88975"
type input "88975"
click at [357, 42] on icon "submit" at bounding box center [355, 39] width 6 height 6
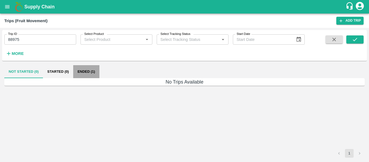
click at [81, 72] on button "Ended (1)" at bounding box center [86, 71] width 26 height 13
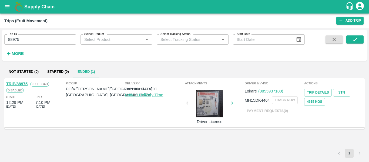
click at [21, 80] on div "TRIP/88975 Full Load Disabled Start 12:29 PM 26 Sep 2025 End 7:10 PM 25 Sep 2025" at bounding box center [36, 102] width 60 height 46
click at [25, 83] on link "TRIP/88975" at bounding box center [16, 84] width 21 height 4
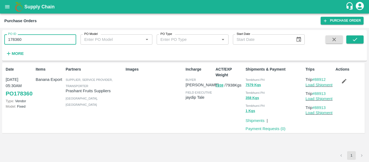
click at [26, 41] on input "178360" at bounding box center [40, 39] width 72 height 10
paste input "text"
type input "178466"
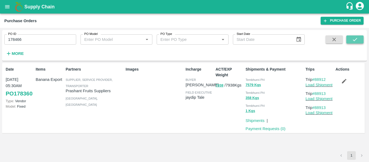
click at [358, 37] on icon "submit" at bounding box center [355, 39] width 6 height 6
click at [345, 82] on icon "button" at bounding box center [344, 81] width 6 height 6
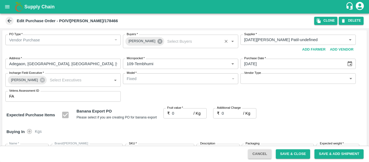
click at [157, 41] on icon at bounding box center [159, 41] width 5 height 5
click at [133, 40] on input "Buyers   *" at bounding box center [176, 39] width 103 height 7
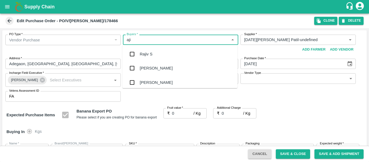
type input "ajit"
click at [140, 52] on div "Ajit Otari" at bounding box center [156, 54] width 33 height 6
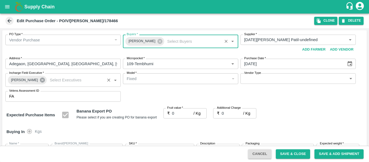
click at [40, 79] on icon at bounding box center [42, 80] width 5 height 5
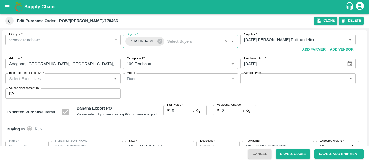
click at [33, 79] on input "Incharge Field Executive   *" at bounding box center [58, 78] width 103 height 7
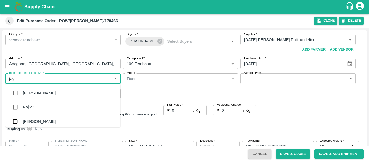
type input "jayd"
click at [33, 89] on div "jaydip Tale" at bounding box center [62, 93] width 115 height 14
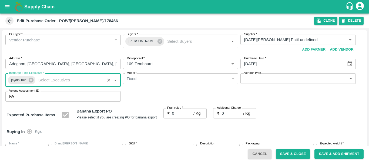
click at [175, 116] on input "0" at bounding box center [183, 113] width 22 height 10
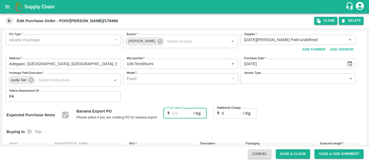
type input "2"
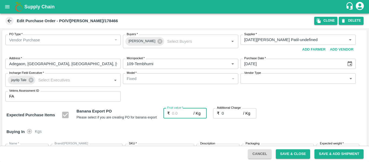
type input "2"
type input "20"
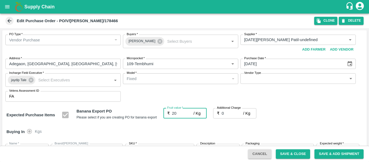
type input "20"
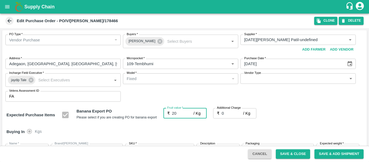
type input "20"
click at [225, 117] on input "0" at bounding box center [233, 113] width 22 height 10
type input "2"
type input "22"
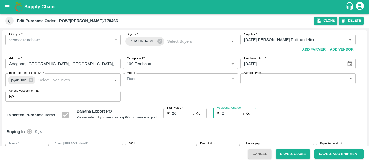
type input "22"
type input "2.7"
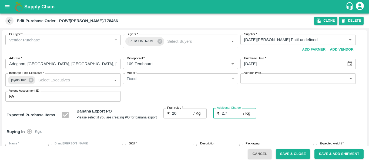
type input "22.7"
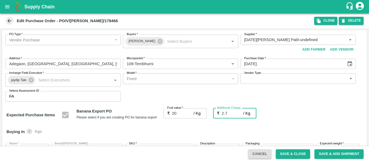
type input "2.75"
type input "22.75"
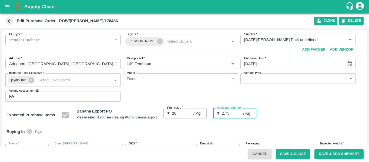
type input "22.75"
type input "2.75"
click at [294, 114] on div "Expected Purchase Items Banana Export PO Please select if you are creating PO f…" at bounding box center [184, 115] width 356 height 14
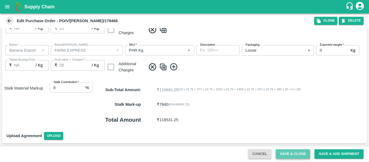
click at [287, 151] on button "Save & Close" at bounding box center [293, 153] width 35 height 9
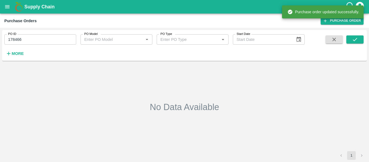
type input "178466"
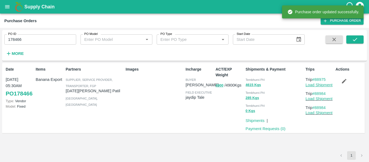
click at [316, 86] on link "Load Shipment" at bounding box center [318, 85] width 27 height 4
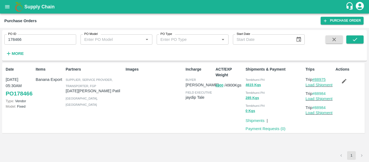
drag, startPoint x: 330, startPoint y: 78, endPoint x: 316, endPoint y: 81, distance: 14.4
click at [316, 81] on p "Trip #88975" at bounding box center [319, 79] width 28 height 6
copy link "88975"
drag, startPoint x: 332, startPoint y: 93, endPoint x: 316, endPoint y: 93, distance: 15.9
click at [316, 93] on p "Trip #88984" at bounding box center [319, 93] width 28 height 6
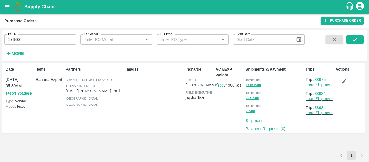
copy link "88984"
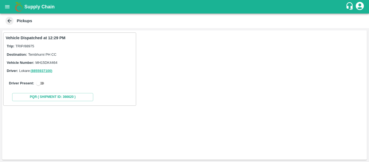
click at [39, 84] on input "checkbox" at bounding box center [38, 83] width 19 height 6
checkbox input "true"
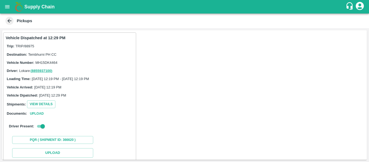
scroll to position [79, 0]
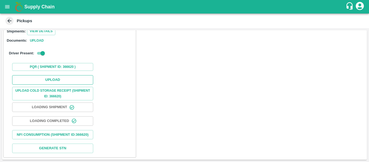
click at [53, 77] on button "Upload" at bounding box center [52, 79] width 81 height 9
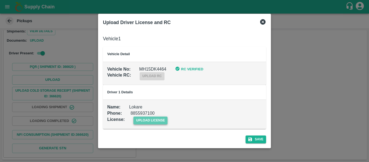
click at [153, 119] on span "upload license" at bounding box center [150, 120] width 34 height 8
click at [0, 0] on input "upload license" at bounding box center [0, 0] width 0 height 0
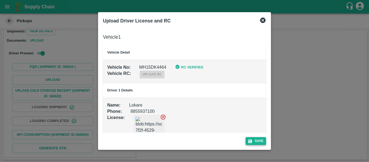
click at [261, 141] on button "Save" at bounding box center [256, 141] width 21 height 8
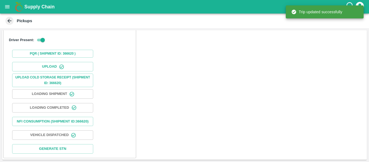
scroll to position [93, 0]
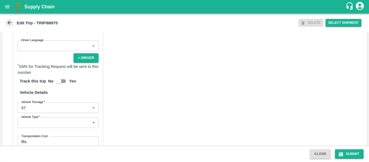
scroll to position [421, 0]
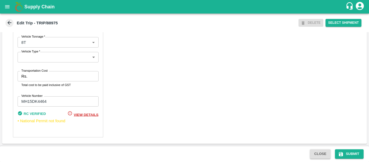
click at [36, 73] on input "Transportation Cost" at bounding box center [63, 76] width 69 height 10
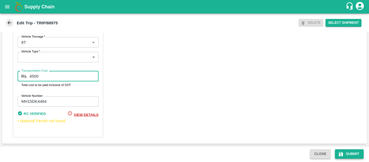
type input "4500"
click at [352, 157] on button "Submit" at bounding box center [349, 153] width 29 height 9
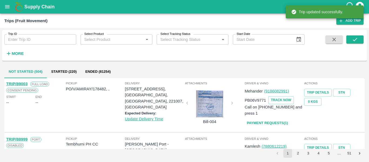
click at [12, 48] on div "More" at bounding box center [12, 52] width 25 height 14
click at [13, 42] on input "Trip ID" at bounding box center [40, 39] width 72 height 10
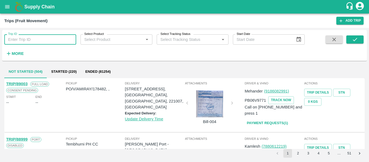
paste input "88984"
type input "88984"
click at [354, 41] on icon "submit" at bounding box center [355, 39] width 6 height 6
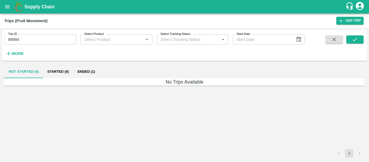
click at [92, 70] on button "Ended (1)" at bounding box center [86, 71] width 26 height 13
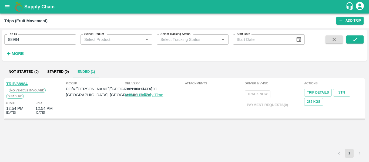
click at [22, 83] on link "TRIP/88984" at bounding box center [16, 84] width 21 height 4
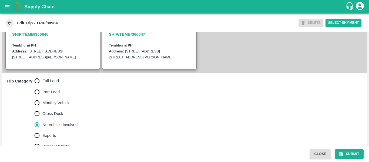
scroll to position [128, 0]
click at [46, 83] on span "Full Load" at bounding box center [50, 81] width 16 height 6
click at [42, 86] on input "Full Load" at bounding box center [37, 80] width 11 height 11
radio input "true"
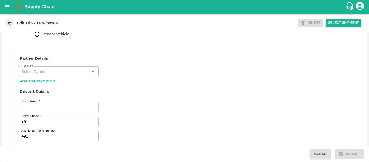
scroll to position [240, 0]
click at [53, 75] on input "Partner   *" at bounding box center [53, 71] width 69 height 7
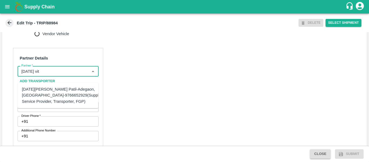
click at [53, 91] on div "[DATE][PERSON_NAME] Patil-Adegaon, [GEOGRAPHIC_DATA]-9766652929(Supplier, Servi…" at bounding box center [63, 95] width 82 height 18
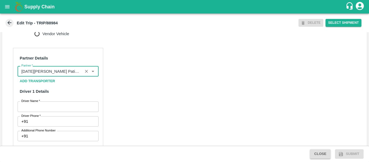
type input "[DATE][PERSON_NAME] Patil-Adegaon, [GEOGRAPHIC_DATA]-9766652929(Supplier, Servi…"
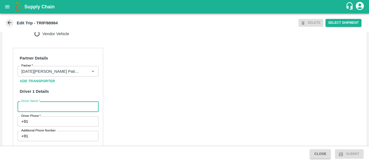
click at [58, 110] on input "Driver Name   *" at bounding box center [58, 106] width 81 height 10
type input "Avinash"
click at [58, 126] on input "Driver Phone   *" at bounding box center [64, 121] width 68 height 10
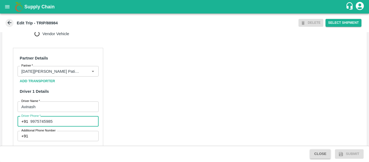
type input "9975745985"
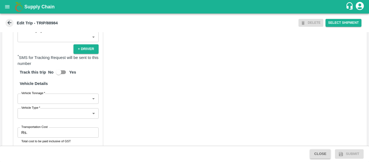
scroll to position [370, 0]
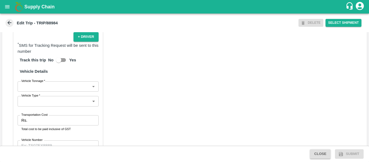
click at [71, 132] on div "Transportation Cost Rs. Transportation Cost Total cost to be paid inclusive of …" at bounding box center [58, 123] width 81 height 16
click at [51, 125] on input "Transportation Cost" at bounding box center [63, 120] width 69 height 10
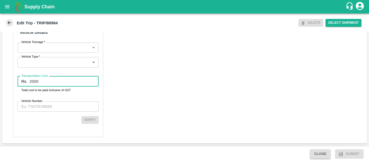
type input "2000"
click at [55, 109] on input "Vehicle Number" at bounding box center [58, 106] width 81 height 10
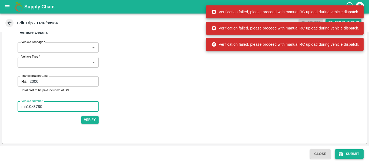
type input "mh10z3780"
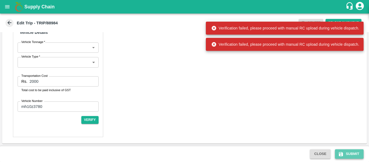
click at [342, 156] on icon "submit" at bounding box center [341, 154] width 4 height 4
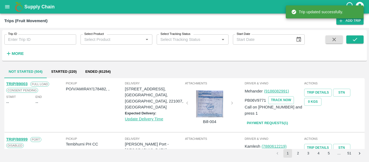
click at [55, 42] on input "Trip ID" at bounding box center [40, 39] width 72 height 10
paste input "88984"
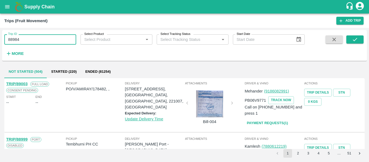
type input "88984"
click at [354, 45] on span at bounding box center [354, 46] width 17 height 22
click at [352, 38] on icon "submit" at bounding box center [355, 39] width 6 height 6
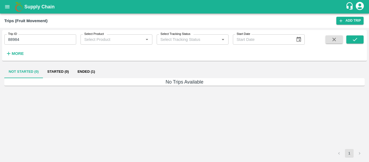
click at [90, 69] on button "Ended (1)" at bounding box center [86, 71] width 26 height 13
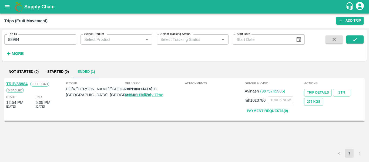
click at [20, 83] on link "TRIP/88984" at bounding box center [16, 84] width 21 height 4
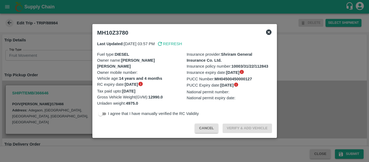
click at [59, 75] on div at bounding box center [184, 81] width 369 height 162
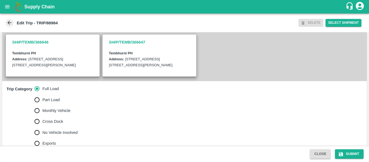
scroll to position [120, 0]
click at [48, 135] on span "No Vehicle Involved" at bounding box center [59, 132] width 35 height 6
click at [42, 137] on input "No Vehicle Involved" at bounding box center [37, 132] width 11 height 11
radio input "true"
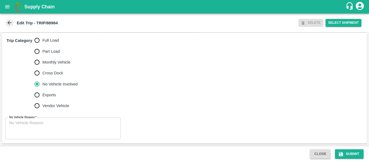
click at [53, 131] on textarea "No Vehicle Reason   *" at bounding box center [63, 128] width 108 height 17
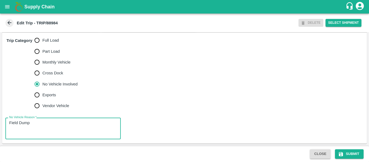
type textarea "Field Dump"
click at [342, 147] on div "Close Submit" at bounding box center [184, 154] width 369 height 16
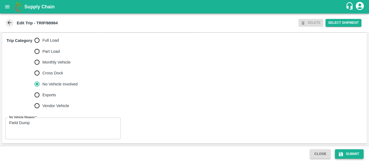
click at [342, 152] on icon "submit" at bounding box center [340, 153] width 5 height 5
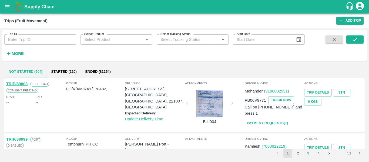
click at [50, 37] on input "Trip ID" at bounding box center [40, 39] width 72 height 10
paste input "178362"
click at [357, 41] on icon "submit" at bounding box center [355, 39] width 6 height 6
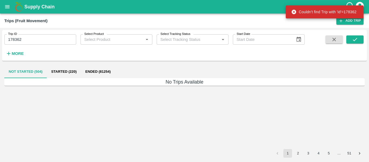
click at [12, 42] on input "178362" at bounding box center [40, 39] width 72 height 10
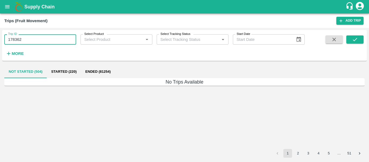
paste input "text"
type input "88915"
click at [354, 36] on icon "submit" at bounding box center [355, 39] width 6 height 6
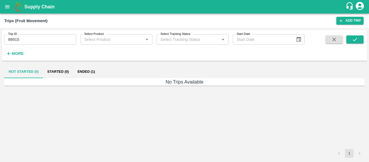
click at [77, 72] on button "Ended (1)" at bounding box center [86, 71] width 26 height 13
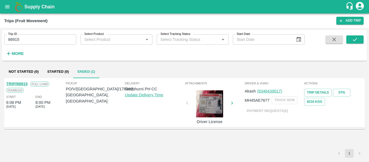
click at [18, 83] on link "TRIP/88915" at bounding box center [16, 84] width 21 height 4
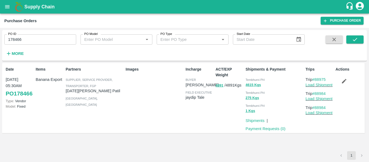
click at [36, 38] on input "178466" at bounding box center [40, 39] width 72 height 10
paste input "text"
type input "178362"
click at [355, 42] on icon "submit" at bounding box center [355, 39] width 6 height 6
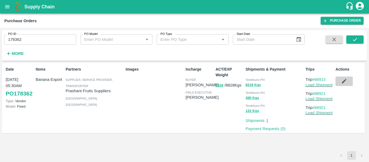
click at [346, 83] on icon "button" at bounding box center [344, 81] width 6 height 6
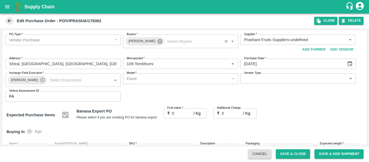
click at [157, 41] on icon at bounding box center [159, 41] width 5 height 5
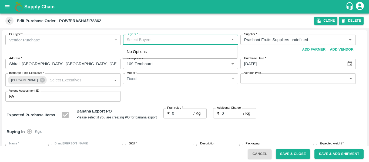
click at [136, 41] on input "Buyers   *" at bounding box center [176, 39] width 103 height 7
type input "ajit"
click at [156, 55] on div "[PERSON_NAME]" at bounding box center [179, 54] width 115 height 14
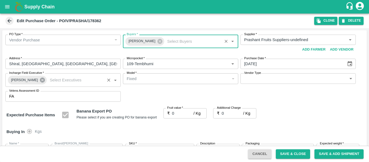
click at [40, 81] on icon at bounding box center [42, 80] width 5 height 5
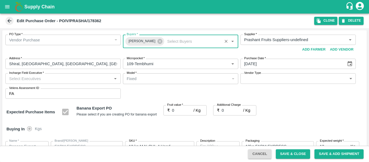
click at [33, 80] on input "Incharge Field Executive   *" at bounding box center [58, 78] width 103 height 7
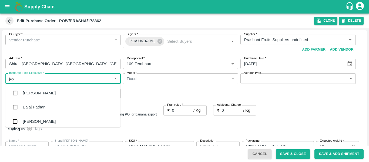
type input "jayd"
click at [33, 89] on div "jaydip Tale" at bounding box center [62, 93] width 115 height 14
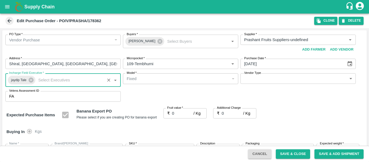
click at [180, 112] on input "0" at bounding box center [183, 113] width 22 height 10
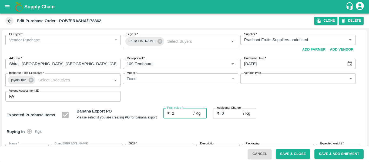
type input "20"
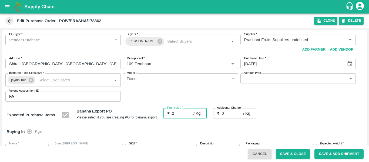
type input "20"
click at [232, 113] on input "0" at bounding box center [233, 113] width 22 height 10
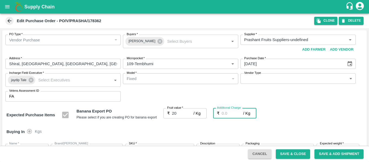
type input "2"
type input "22"
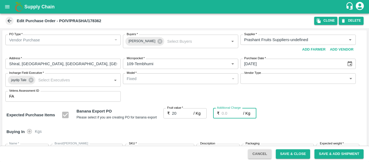
type input "22"
type input "2.7"
type input "22.7"
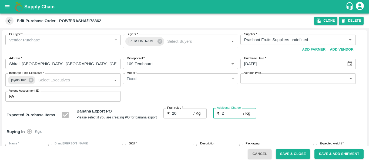
type input "22.7"
type input "2.75"
type input "22.75"
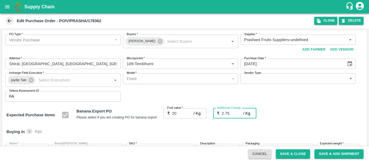
type input "22.75"
type input "2.75"
click at [295, 115] on div "Expected Purchase Items Banana Export PO Please select if you are creating PO f…" at bounding box center [184, 115] width 356 height 14
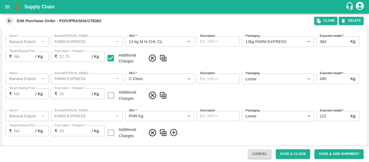
scroll to position [322, 0]
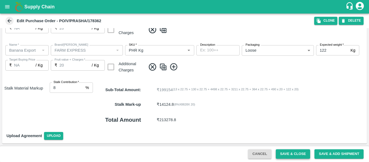
click at [292, 152] on button "Save & Close" at bounding box center [293, 153] width 35 height 9
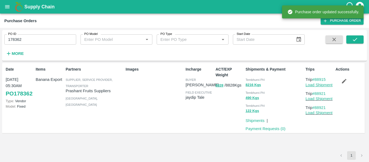
click at [318, 86] on link "Load Shipment" at bounding box center [318, 85] width 27 height 4
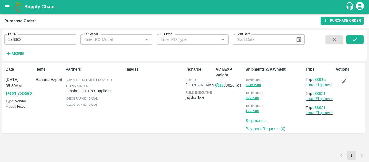
drag, startPoint x: 333, startPoint y: 78, endPoint x: 315, endPoint y: 80, distance: 17.1
click at [315, 80] on p "Trip #88915" at bounding box center [319, 79] width 28 height 6
copy link "88915"
drag, startPoint x: 330, startPoint y: 92, endPoint x: 316, endPoint y: 94, distance: 14.2
click at [316, 94] on p "Trip #88921" at bounding box center [319, 93] width 28 height 6
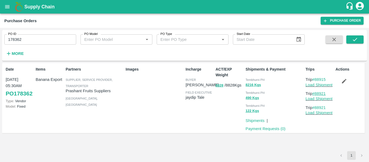
copy link "88921"
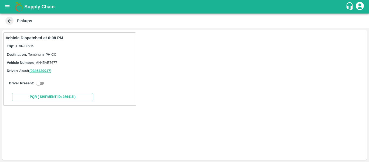
click at [46, 80] on input "checkbox" at bounding box center [38, 83] width 19 height 6
checkbox input "true"
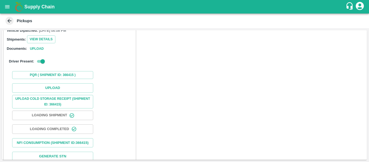
scroll to position [79, 0]
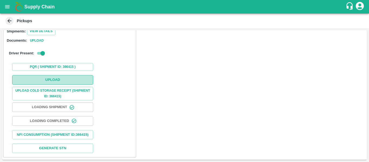
click at [56, 78] on button "Upload" at bounding box center [52, 79] width 81 height 9
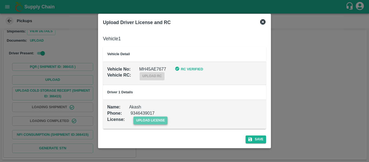
click at [155, 121] on span "upload license" at bounding box center [150, 120] width 34 height 8
click at [0, 0] on input "upload license" at bounding box center [0, 0] width 0 height 0
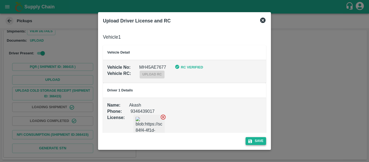
click at [255, 140] on button "Save" at bounding box center [256, 141] width 21 height 8
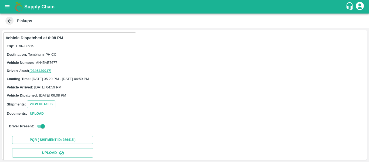
scroll to position [93, 0]
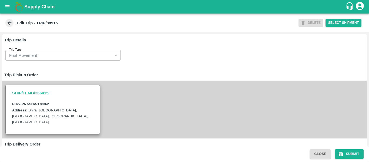
click at [130, 110] on div "SHIP/TEMB/366415 PO/V/PRASHA/178362 Address: Shiral, Madha, Solapur, Maharashtr…" at bounding box center [184, 109] width 365 height 58
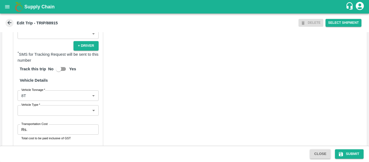
scroll to position [415, 0]
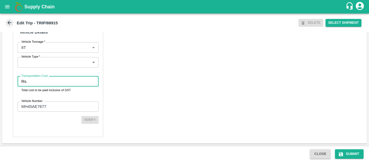
click at [50, 83] on input "Transportation Cost" at bounding box center [63, 81] width 69 height 10
type input "5000"
click at [145, 90] on div "Partner Details Partner   * Partner Add Transporter Driver 1 Details Driver Nam…" at bounding box center [184, 7] width 365 height 271
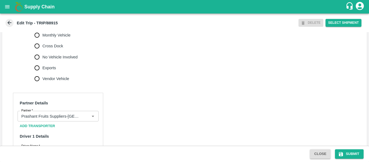
scroll to position [191, 0]
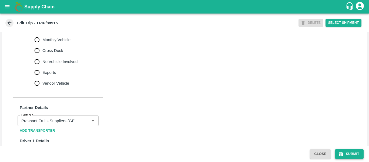
click at [345, 153] on button "Submit" at bounding box center [349, 153] width 29 height 9
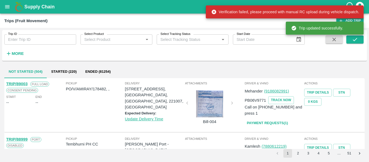
click at [31, 39] on input "Trip ID" at bounding box center [40, 39] width 72 height 10
paste input "88921"
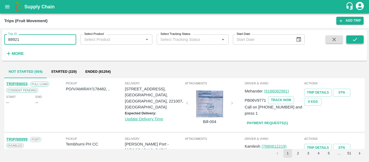
type input "88921"
click at [354, 43] on button "submit" at bounding box center [354, 39] width 17 height 8
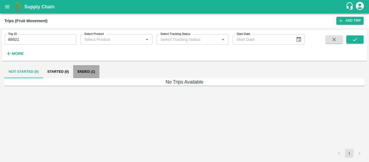
click at [92, 73] on button "Ended (1)" at bounding box center [86, 71] width 26 height 13
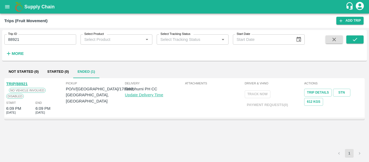
click at [17, 85] on link "TRIP/88921" at bounding box center [16, 84] width 21 height 4
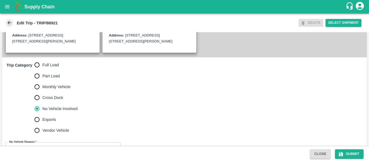
scroll to position [144, 0]
click at [48, 68] on span "Full Load" at bounding box center [50, 65] width 16 height 6
click at [42, 70] on input "Full Load" at bounding box center [37, 64] width 11 height 11
radio input "true"
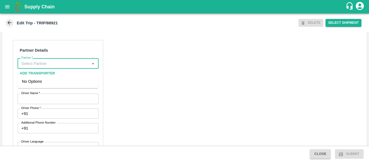
click at [34, 67] on input "Partner   *" at bounding box center [53, 63] width 69 height 7
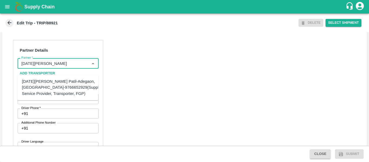
click at [36, 83] on div "[DATE][PERSON_NAME] Patil-Adegaon, [GEOGRAPHIC_DATA]-9766652929(Supplier, Servi…" at bounding box center [63, 87] width 82 height 18
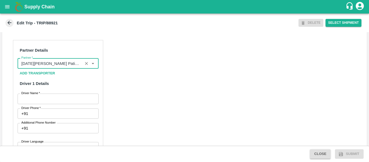
type input "[DATE][PERSON_NAME] Patil-Adegaon, [GEOGRAPHIC_DATA]-9766652929(Supplier, Servi…"
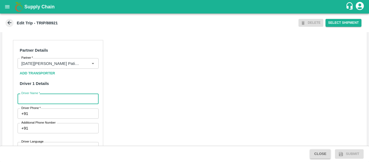
click at [57, 104] on input "Driver Name   *" at bounding box center [58, 98] width 81 height 10
type input "sagar"
click at [58, 119] on input "Driver Phone   *" at bounding box center [64, 113] width 68 height 10
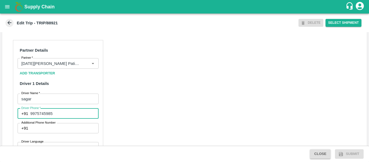
type input "9975745985"
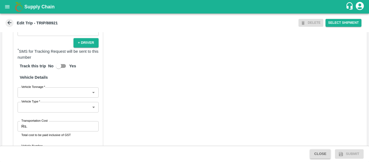
scroll to position [375, 0]
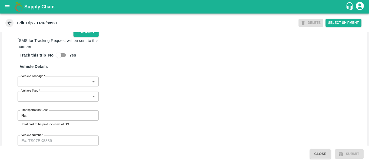
click at [58, 118] on input "Transportation Cost" at bounding box center [63, 115] width 69 height 10
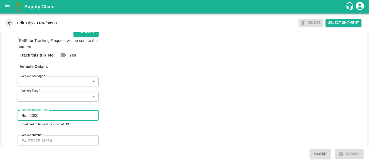
type input "2000"
click at [158, 115] on div "Partner Details Partner   * Partner Add Transporter Driver 1 Details Driver Nam…" at bounding box center [184, 41] width 365 height 271
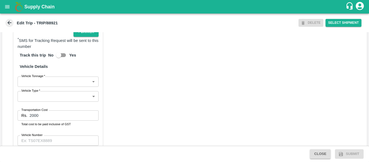
scroll to position [415, 0]
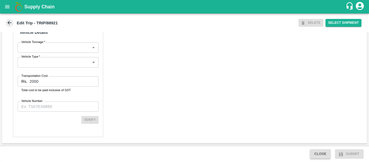
click at [60, 105] on input "Vehicle Number" at bounding box center [58, 106] width 81 height 10
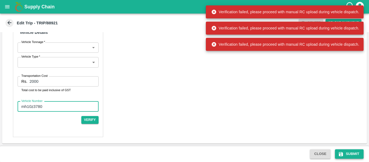
type input "mh10z3780"
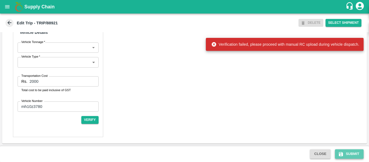
click at [342, 155] on icon "submit" at bounding box center [341, 154] width 4 height 4
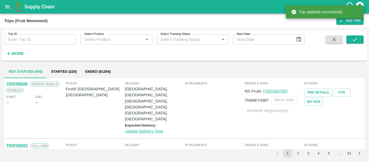
click at [41, 43] on input "Trip ID" at bounding box center [40, 39] width 72 height 10
paste input "88921"
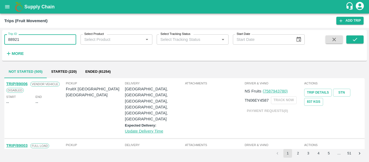
type input "88921"
click at [344, 40] on span at bounding box center [334, 46] width 22 height 22
click at [352, 41] on icon "submit" at bounding box center [355, 39] width 6 height 6
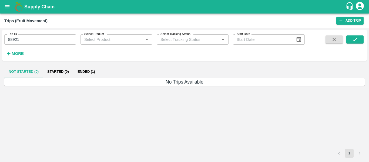
click at [90, 72] on button "Ended (1)" at bounding box center [86, 71] width 26 height 13
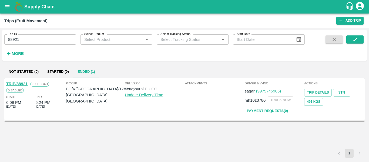
click at [21, 84] on link "TRIP/88921" at bounding box center [16, 84] width 21 height 4
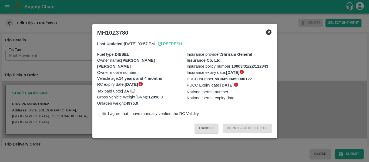
click at [15, 80] on div at bounding box center [184, 81] width 369 height 162
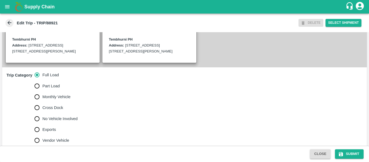
scroll to position [134, 0]
click at [59, 124] on label "No Vehicle Involved" at bounding box center [55, 118] width 46 height 11
click at [42, 124] on input "No Vehicle Involved" at bounding box center [37, 118] width 11 height 11
radio input "true"
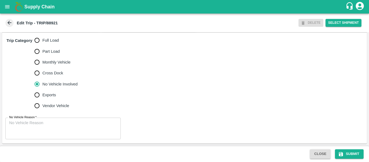
click at [49, 136] on textarea "No Vehicle Reason   *" at bounding box center [63, 128] width 108 height 17
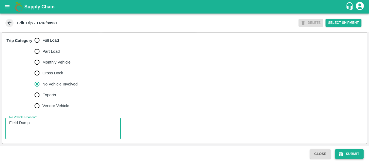
type textarea "Field Dump"
click at [340, 155] on icon "submit" at bounding box center [341, 154] width 4 height 4
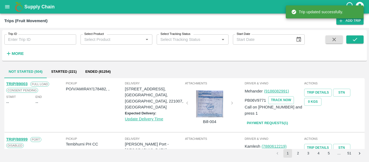
click at [32, 43] on input "Trip ID" at bounding box center [40, 39] width 72 height 10
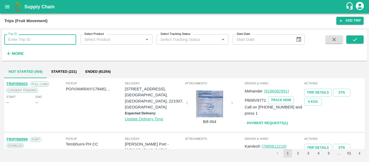
paste input "88943"
type input "88943"
click at [351, 42] on button "submit" at bounding box center [354, 39] width 17 height 8
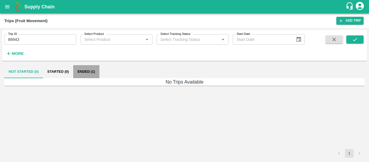
click at [87, 71] on button "Ended (1)" at bounding box center [86, 71] width 26 height 13
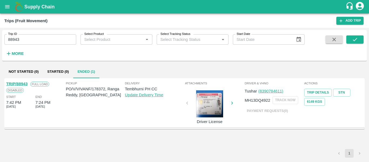
click at [22, 84] on link "TRIP/88943" at bounding box center [16, 84] width 21 height 4
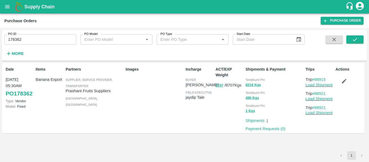
click at [44, 35] on input "178362" at bounding box center [40, 39] width 72 height 10
paste input "text"
type input "178372"
click at [357, 39] on icon "submit" at bounding box center [355, 39] width 6 height 6
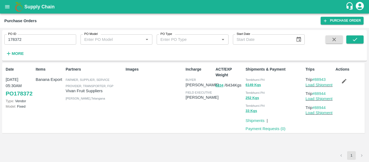
click at [343, 82] on icon "button" at bounding box center [344, 81] width 5 height 5
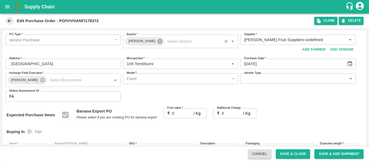
click at [157, 41] on icon at bounding box center [159, 41] width 5 height 5
click at [139, 40] on input "Buyers   *" at bounding box center [176, 39] width 103 height 7
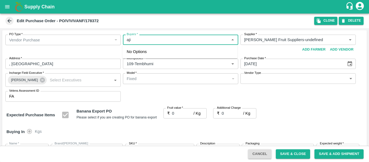
type input "ajit"
click at [139, 50] on div "Ajit Otari" at bounding box center [179, 54] width 115 height 14
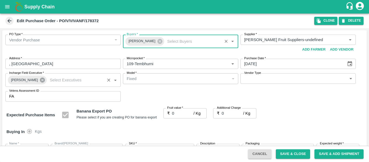
click at [42, 79] on icon at bounding box center [42, 80] width 6 height 6
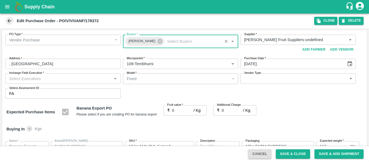
click at [38, 80] on input "Incharge Field Executive   *" at bounding box center [58, 78] width 103 height 7
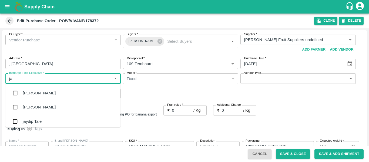
type input "jay"
click at [37, 120] on div "jaydip Tale" at bounding box center [32, 121] width 19 height 6
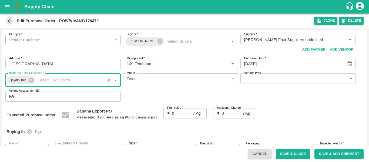
click at [177, 117] on input "0" at bounding box center [183, 113] width 22 height 10
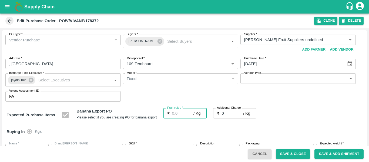
type input "2"
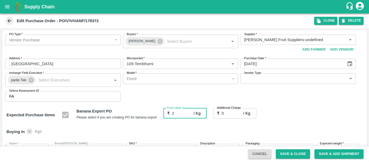
type input "2"
type input "24"
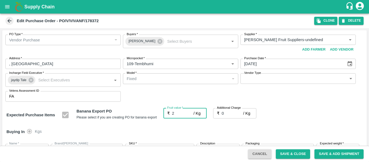
type input "24"
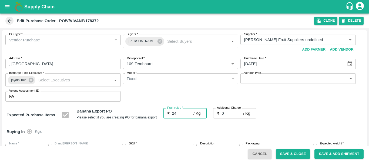
click at [229, 115] on input "0" at bounding box center [233, 113] width 22 height 10
type input "3"
type input "27"
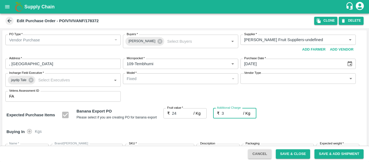
type input "27"
type input "3.7"
type input "27.7"
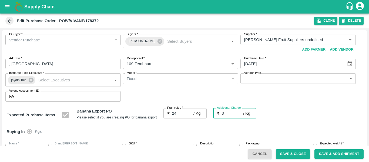
type input "27.7"
type input "3.75"
type input "27.75"
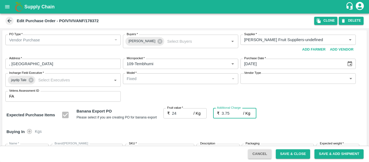
type input "27.75"
type input "3.7"
type input "27.7"
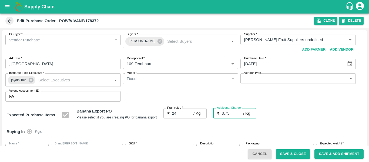
type input "27.7"
type input "3"
type input "27"
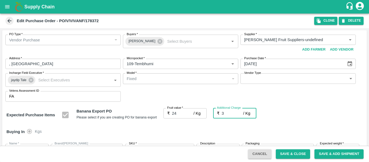
type input "27"
type input "24"
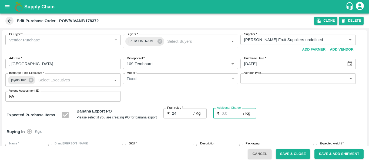
type input "2"
type input "26"
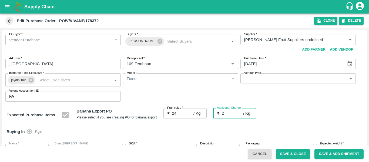
type input "2.7"
type input "26.7"
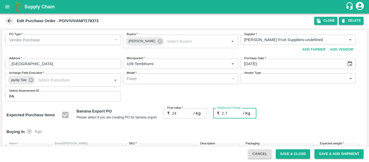
type input "2.75"
type input "26.75"
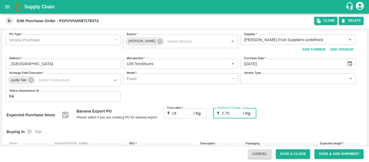
type input "2.75"
click at [321, 115] on div "Expected Purchase Items Banana Export PO Please select if you are creating PO f…" at bounding box center [184, 115] width 356 height 14
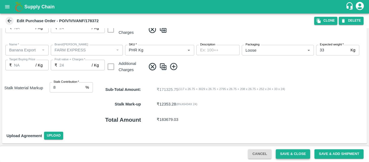
click at [292, 156] on button "Save & Close" at bounding box center [293, 153] width 35 height 9
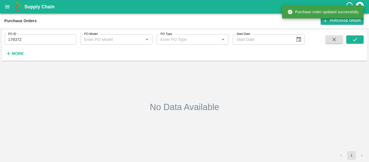
type input "178372"
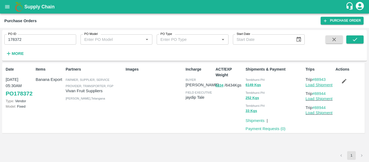
click at [308, 85] on link "Load Shipment" at bounding box center [318, 85] width 27 height 4
drag, startPoint x: 329, startPoint y: 81, endPoint x: 315, endPoint y: 80, distance: 13.8
click at [315, 80] on p "Trip #88943" at bounding box center [319, 79] width 28 height 6
copy link "88943"
drag, startPoint x: 329, startPoint y: 94, endPoint x: 316, endPoint y: 93, distance: 13.2
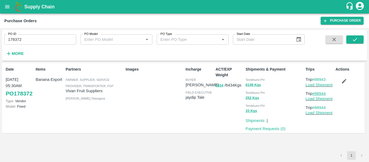
click at [316, 93] on p "Trip #88944" at bounding box center [319, 93] width 28 height 6
copy link "88944"
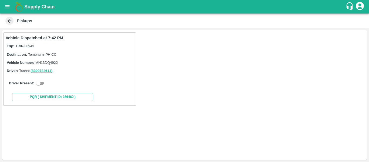
click at [44, 83] on input "checkbox" at bounding box center [38, 83] width 19 height 6
checkbox input "true"
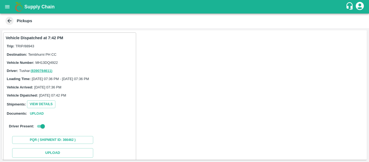
scroll to position [79, 0]
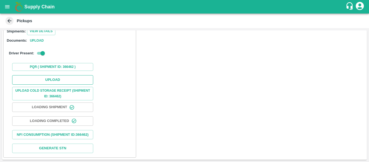
click at [69, 75] on button "Upload" at bounding box center [52, 79] width 81 height 9
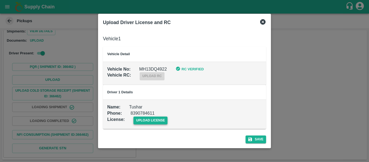
click at [154, 119] on span "upload license" at bounding box center [150, 120] width 34 height 8
click at [0, 0] on input "upload license" at bounding box center [0, 0] width 0 height 0
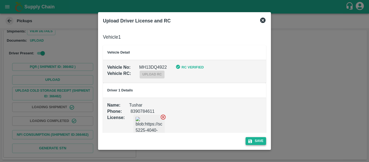
click at [251, 142] on icon "submit" at bounding box center [250, 141] width 5 height 5
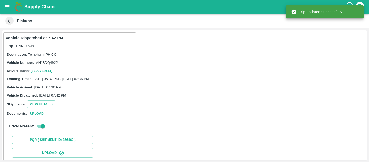
scroll to position [93, 0]
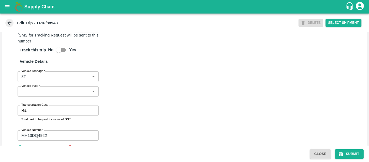
scroll to position [390, 0]
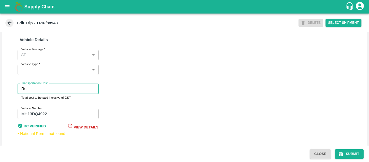
click at [34, 94] on input "Transportation Cost" at bounding box center [63, 88] width 69 height 10
type input "5000"
click at [355, 153] on button "Submit" at bounding box center [349, 153] width 29 height 9
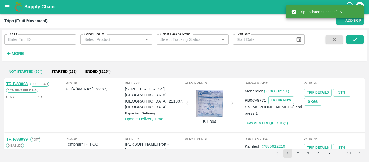
click at [32, 41] on input "Trip ID" at bounding box center [40, 39] width 72 height 10
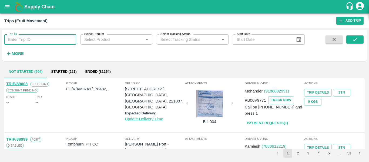
paste input "88944"
type input "88944"
click at [354, 41] on icon "submit" at bounding box center [355, 39] width 6 height 6
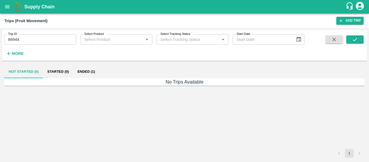
click at [86, 72] on button "Ended (1)" at bounding box center [86, 71] width 26 height 13
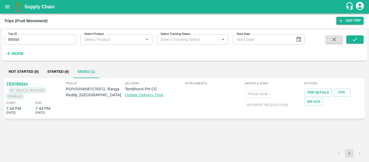
click at [17, 84] on link "TRIP/88944" at bounding box center [16, 84] width 21 height 4
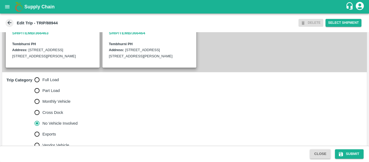
scroll to position [120, 0]
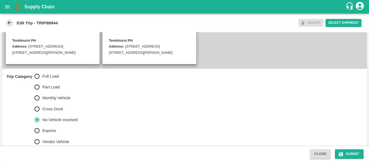
click at [54, 79] on span "Full Load" at bounding box center [50, 76] width 16 height 6
click at [42, 82] on input "Full Load" at bounding box center [37, 76] width 11 height 11
radio input "true"
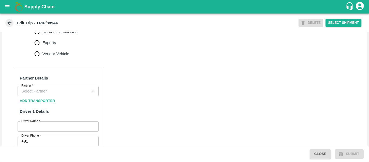
scroll to position [209, 0]
click at [40, 105] on button "Add Transporter" at bounding box center [38, 100] width 40 height 9
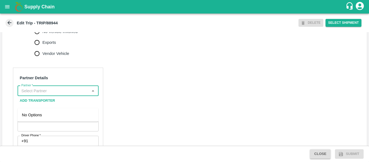
click at [53, 94] on input "Partner   *" at bounding box center [53, 90] width 69 height 7
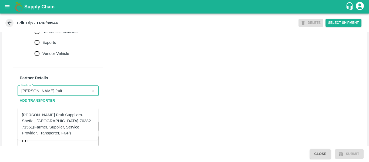
click at [58, 117] on div "[PERSON_NAME] Fruit Suppliers-Shetfal, [GEOGRAPHIC_DATA]-70382 71551(Farmer, Su…" at bounding box center [58, 124] width 72 height 24
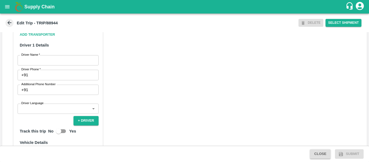
scroll to position [298, 0]
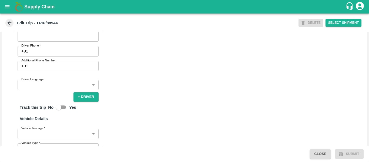
type input "[PERSON_NAME] Fruit Suppliers-Shetfal, [GEOGRAPHIC_DATA]-70382 71551(Farmer, Su…"
click at [33, 42] on input "Driver Name   *" at bounding box center [58, 36] width 81 height 10
type input "[PERSON_NAME]"
click at [39, 69] on div "Partner Details Partner   * Partner Add Transporter Driver 1 Details Driver Nam…" at bounding box center [58, 100] width 90 height 245
click at [39, 56] on input "Driver Phone   *" at bounding box center [64, 51] width 68 height 10
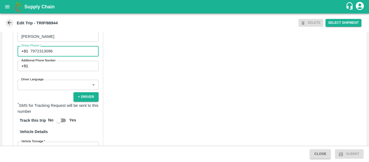
type input "7972313096"
click at [164, 95] on div "Partner Details Partner   * Partner Add Transporter Driver 1 Details Driver Nam…" at bounding box center [184, 106] width 365 height 271
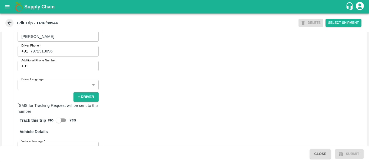
scroll to position [409, 0]
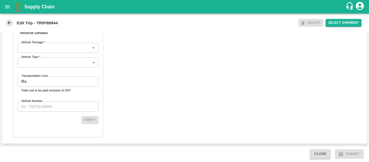
click at [26, 81] on p "Rs." at bounding box center [24, 81] width 6 height 6
click at [29, 82] on div "Rs. Transportation Cost" at bounding box center [58, 81] width 81 height 10
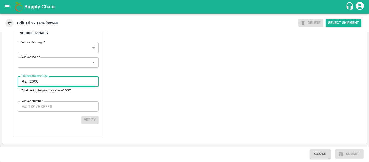
type input "2000"
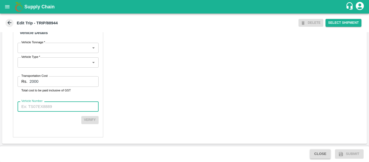
click at [43, 110] on input "Vehicle Number" at bounding box center [58, 106] width 81 height 10
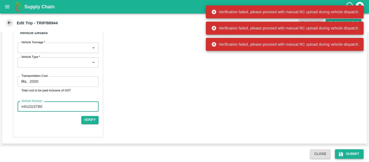
type input "mh10z3780"
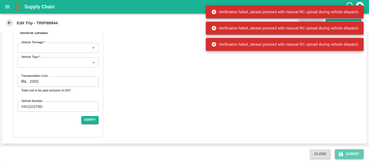
click at [341, 155] on icon "submit" at bounding box center [340, 153] width 5 height 5
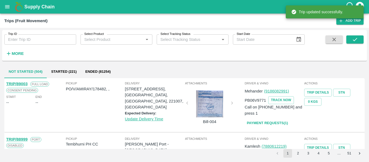
click at [30, 45] on div "Trip ID Trip ID Select Product Select Product   * Select Tracking Status Select…" at bounding box center [152, 44] width 305 height 28
click at [15, 36] on label "Trip ID" at bounding box center [12, 34] width 9 height 4
click at [15, 36] on input "Trip ID" at bounding box center [40, 39] width 72 height 10
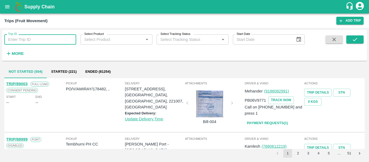
paste input "88944"
type input "88944"
click at [356, 37] on icon "submit" at bounding box center [355, 39] width 6 height 6
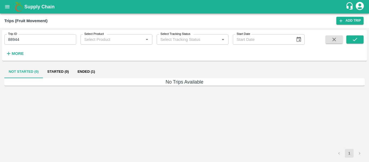
click at [87, 76] on button "Ended (1)" at bounding box center [86, 71] width 26 height 13
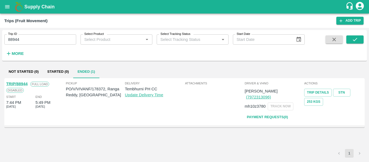
click at [21, 82] on link "TRIP/88944" at bounding box center [16, 84] width 21 height 4
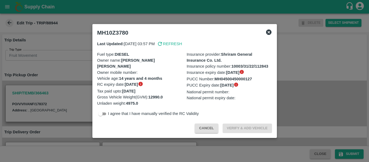
click at [76, 89] on div at bounding box center [184, 81] width 369 height 162
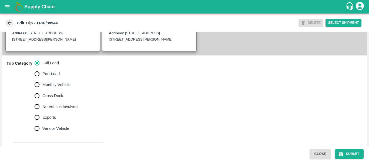
scroll to position [134, 0]
click at [56, 109] on span "No Vehicle Involved" at bounding box center [59, 106] width 35 height 6
click at [42, 112] on input "No Vehicle Involved" at bounding box center [37, 106] width 11 height 11
radio input "true"
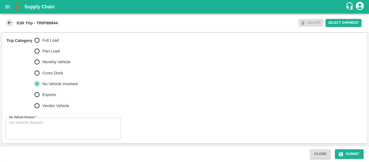
click at [31, 134] on textarea "No Vehicle Reason   *" at bounding box center [63, 128] width 108 height 17
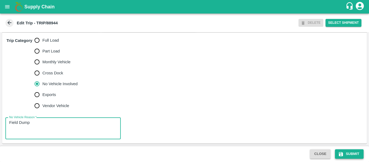
type textarea "Field Dump"
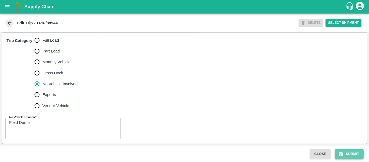
click at [344, 154] on button "Submit" at bounding box center [349, 153] width 29 height 9
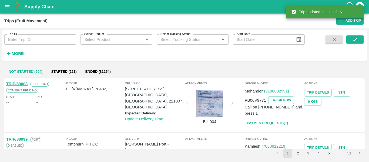
click at [39, 41] on input "Trip ID" at bounding box center [40, 39] width 72 height 10
paste input "88935"
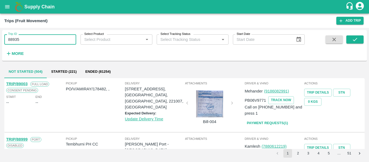
type input "88935"
click at [350, 45] on span at bounding box center [354, 46] width 17 height 22
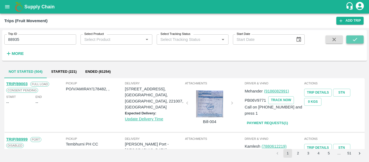
click at [351, 42] on button "submit" at bounding box center [354, 39] width 17 height 8
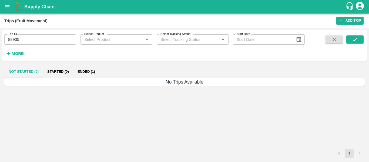
click at [77, 76] on button "Ended (1)" at bounding box center [86, 71] width 26 height 13
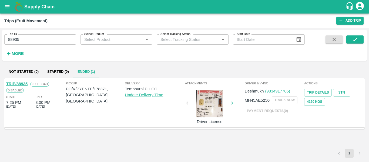
click at [22, 82] on link "TRIP/88935" at bounding box center [16, 84] width 21 height 4
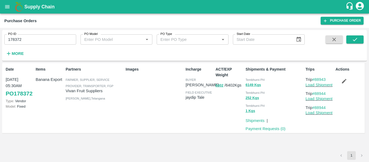
click at [30, 38] on input "178372" at bounding box center [40, 39] width 72 height 10
paste input "text"
type input "178371"
click at [358, 42] on icon "submit" at bounding box center [355, 39] width 6 height 6
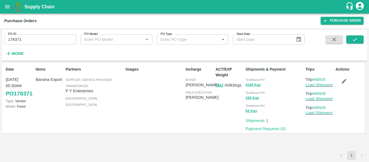
drag, startPoint x: 347, startPoint y: 82, endPoint x: 84, endPoint y: 9, distance: 273.3
click at [347, 82] on button "button" at bounding box center [343, 80] width 17 height 9
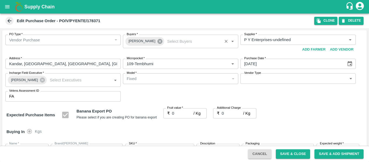
click at [157, 43] on icon at bounding box center [159, 41] width 5 height 5
click at [140, 41] on input "Buyers   *" at bounding box center [176, 39] width 103 height 7
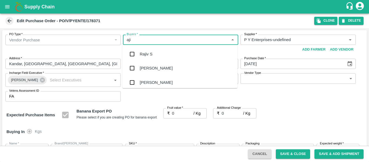
type input "ajit"
click at [143, 57] on div "[PERSON_NAME]" at bounding box center [156, 54] width 33 height 6
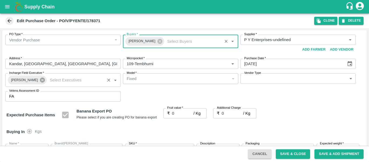
click at [40, 82] on icon at bounding box center [42, 80] width 5 height 5
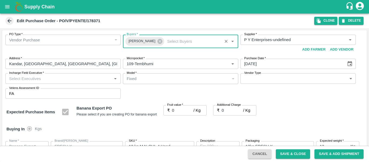
click at [33, 81] on input "Incharge Field Executive   *" at bounding box center [58, 78] width 103 height 7
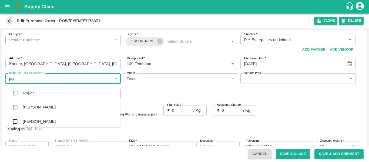
type input "jayd"
click at [34, 92] on div "jaydip Tale" at bounding box center [32, 93] width 19 height 6
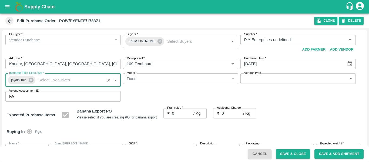
click at [181, 111] on input "0" at bounding box center [183, 113] width 22 height 10
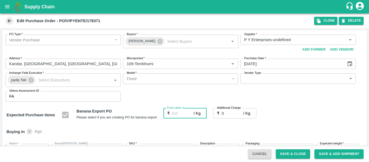
type input "2"
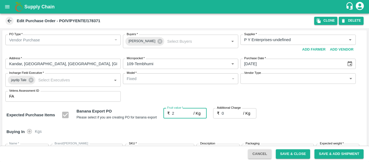
type input "2"
type input "209"
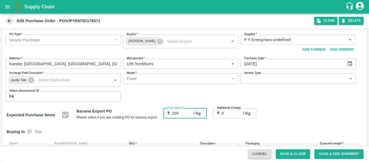
type input "209"
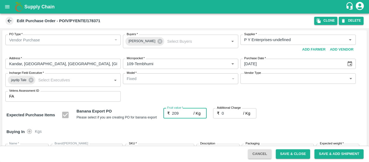
type input "209"
type input "20"
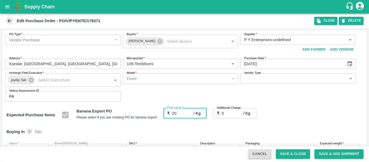
type input "20"
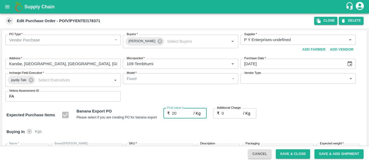
click at [224, 114] on input "0" at bounding box center [233, 113] width 22 height 10
type input "2"
type input "22"
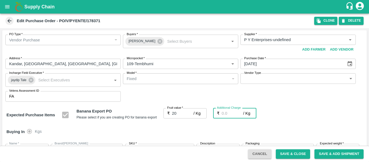
type input "22"
type input "2.7"
type input "22.7"
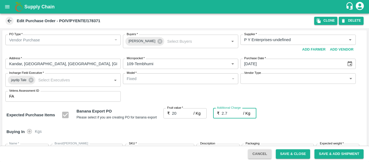
type input "22.7"
type input "2.75"
type input "22.75"
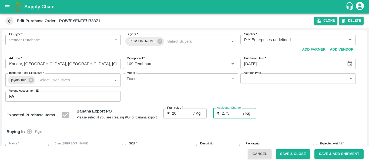
type input "22.75"
type input "2.75"
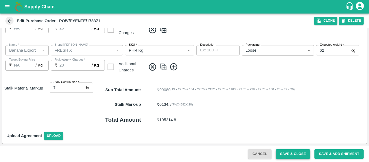
click at [290, 155] on button "Save & Close" at bounding box center [293, 153] width 35 height 9
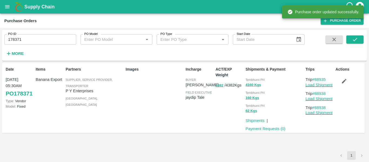
click at [344, 82] on icon "button" at bounding box center [344, 81] width 5 height 5
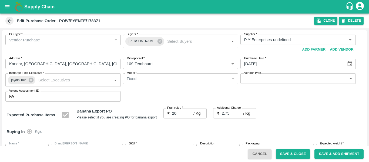
scroll to position [322, 0]
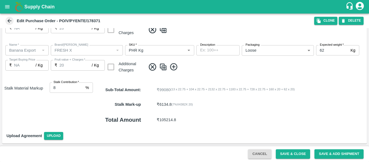
click at [82, 86] on input "8" at bounding box center [67, 87] width 34 height 10
click at [82, 86] on input "9" at bounding box center [67, 87] width 34 height 10
type input "8"
click at [82, 89] on input "8" at bounding box center [67, 87] width 34 height 10
click at [292, 151] on button "Save & Close" at bounding box center [293, 153] width 35 height 9
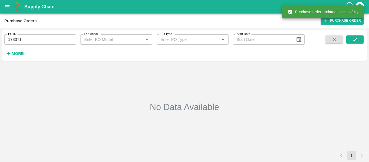
type input "178371"
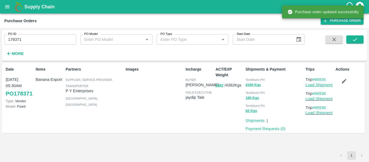
click at [313, 86] on link "Load Shipment" at bounding box center [318, 85] width 27 height 4
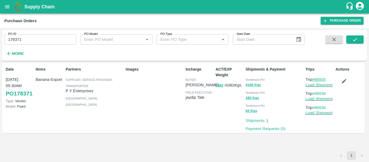
drag, startPoint x: 328, startPoint y: 79, endPoint x: 316, endPoint y: 80, distance: 11.9
click at [316, 80] on p "Trip #88935" at bounding box center [319, 79] width 28 height 6
copy link "88935"
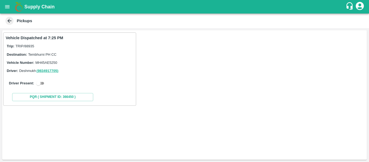
click at [41, 82] on input "checkbox" at bounding box center [38, 83] width 19 height 6
checkbox input "true"
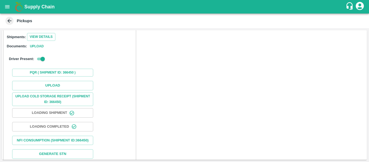
scroll to position [68, 0]
click at [59, 85] on button "Upload" at bounding box center [52, 84] width 81 height 9
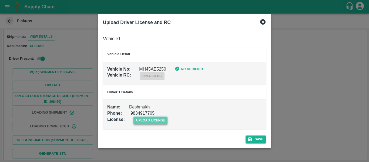
click at [152, 118] on span "upload license" at bounding box center [150, 120] width 34 height 8
click at [0, 0] on input "upload license" at bounding box center [0, 0] width 0 height 0
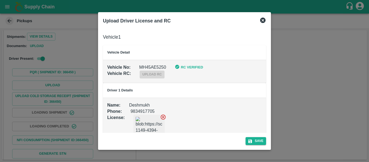
click at [259, 136] on div "Save" at bounding box center [184, 140] width 167 height 14
click at [267, 139] on div "Save" at bounding box center [184, 140] width 167 height 14
click at [257, 141] on button "Save" at bounding box center [256, 141] width 21 height 8
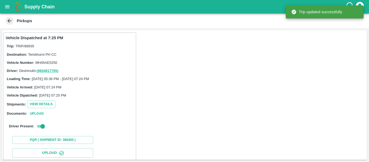
scroll to position [93, 0]
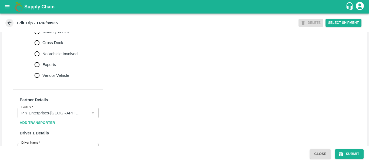
scroll to position [427, 0]
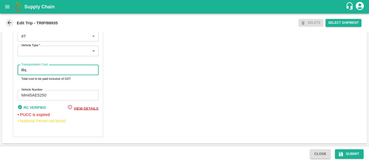
click at [33, 72] on input "Transportation Cost" at bounding box center [63, 70] width 69 height 10
type input "3500"
click at [356, 156] on button "Submit" at bounding box center [349, 153] width 29 height 9
